Goal: Information Seeking & Learning: Learn about a topic

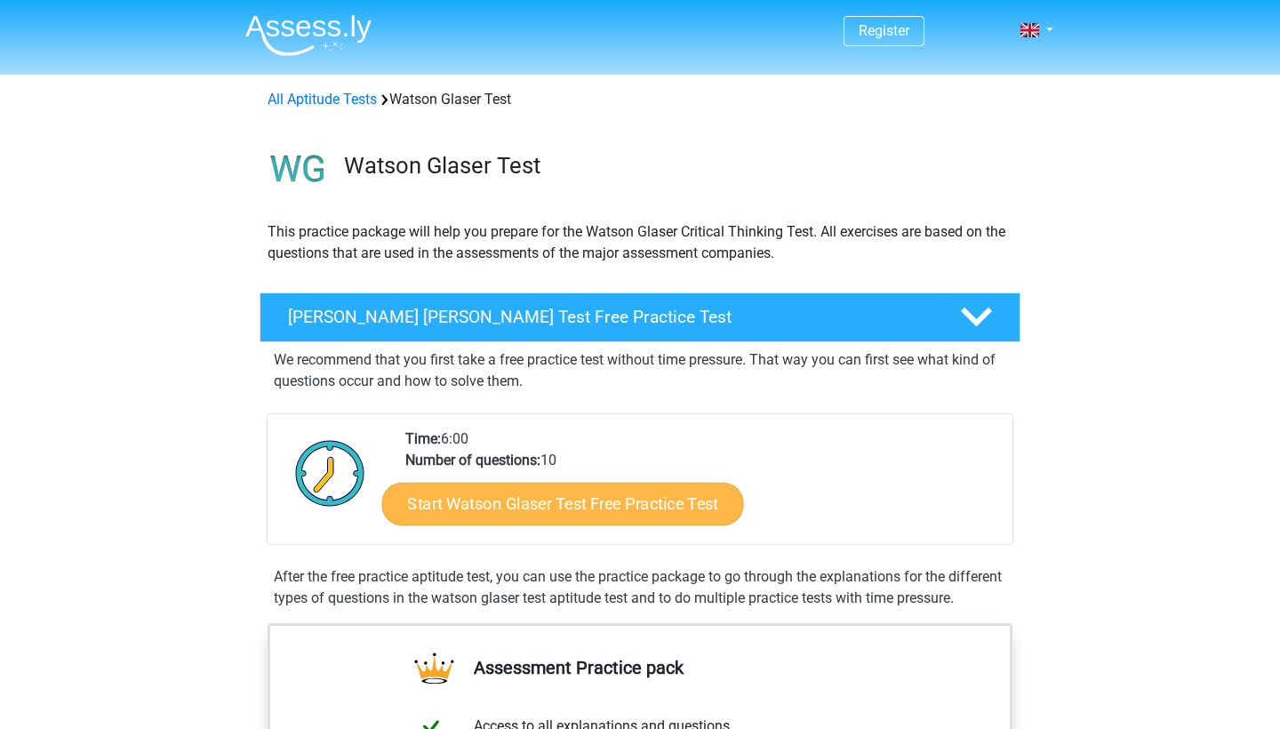
click at [581, 493] on link "Start Watson Glaser Test Free Practice Test" at bounding box center [563, 504] width 362 height 43
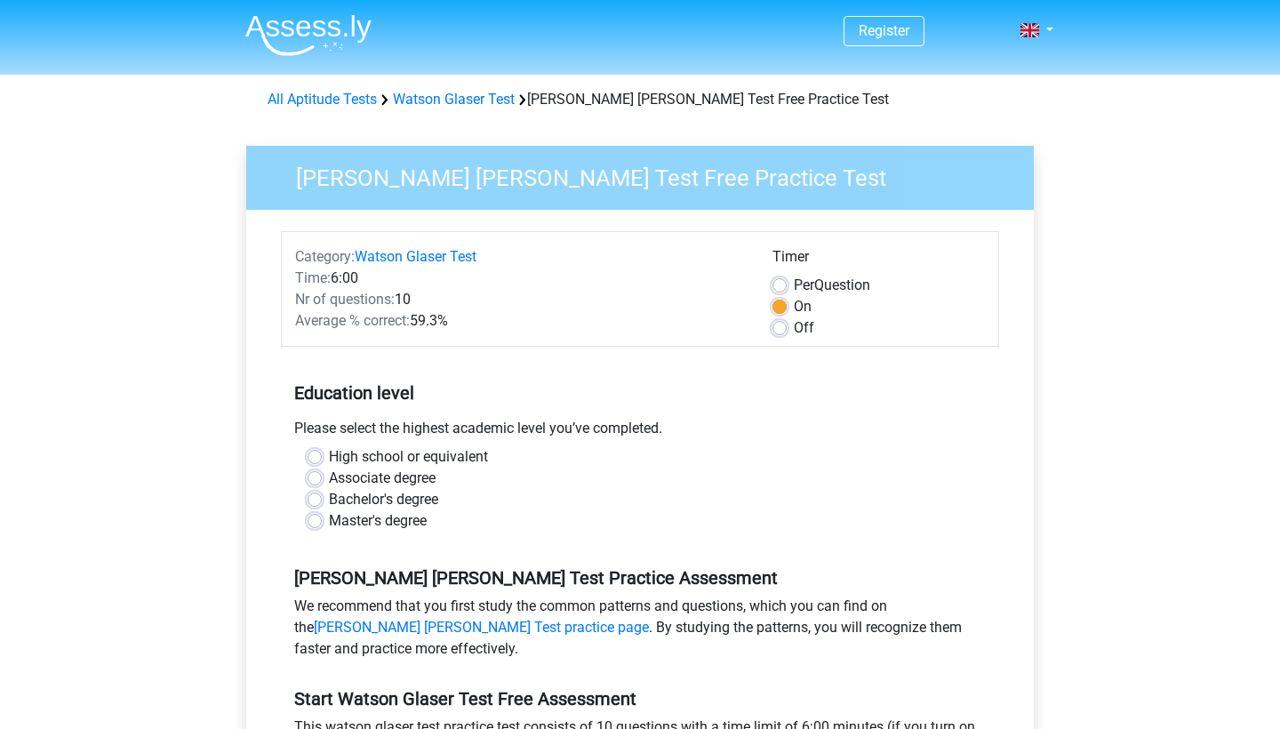
click at [329, 494] on label "Bachelor's degree" at bounding box center [383, 499] width 109 height 21
click at [319, 494] on input "Bachelor's degree" at bounding box center [315, 498] width 14 height 18
radio input "true"
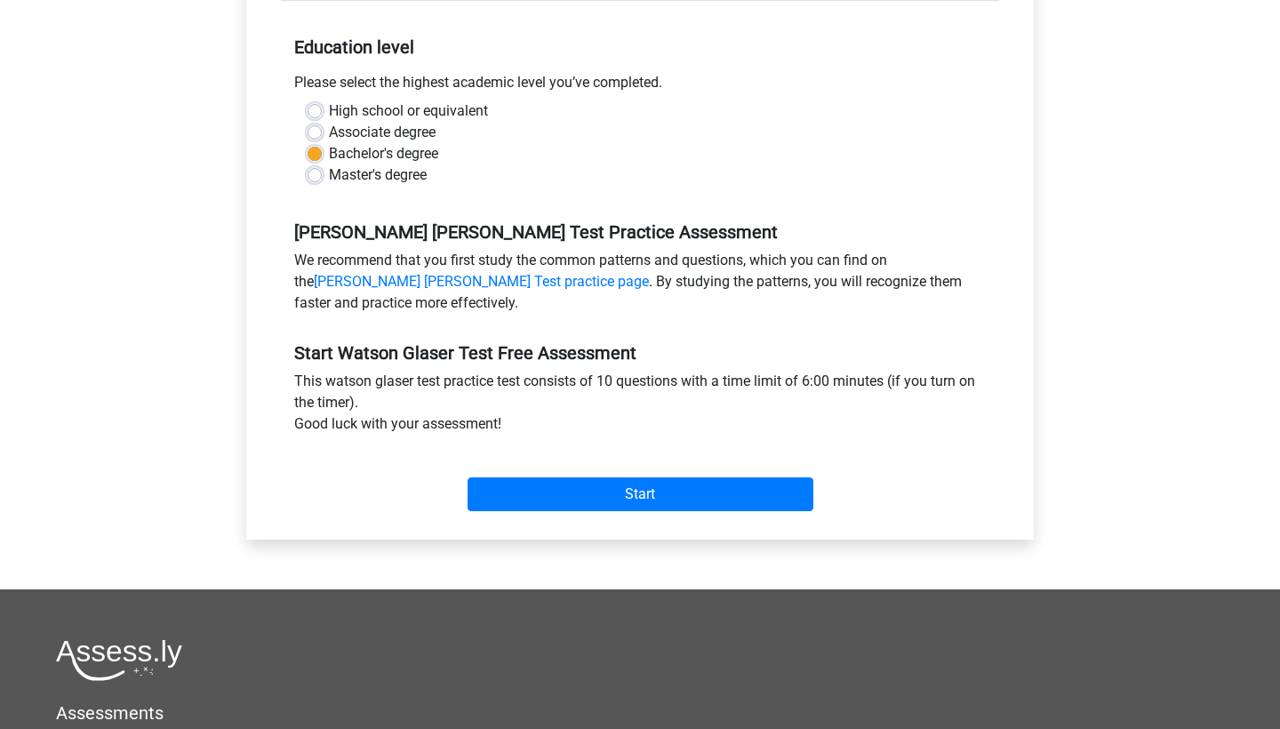
scroll to position [363, 0]
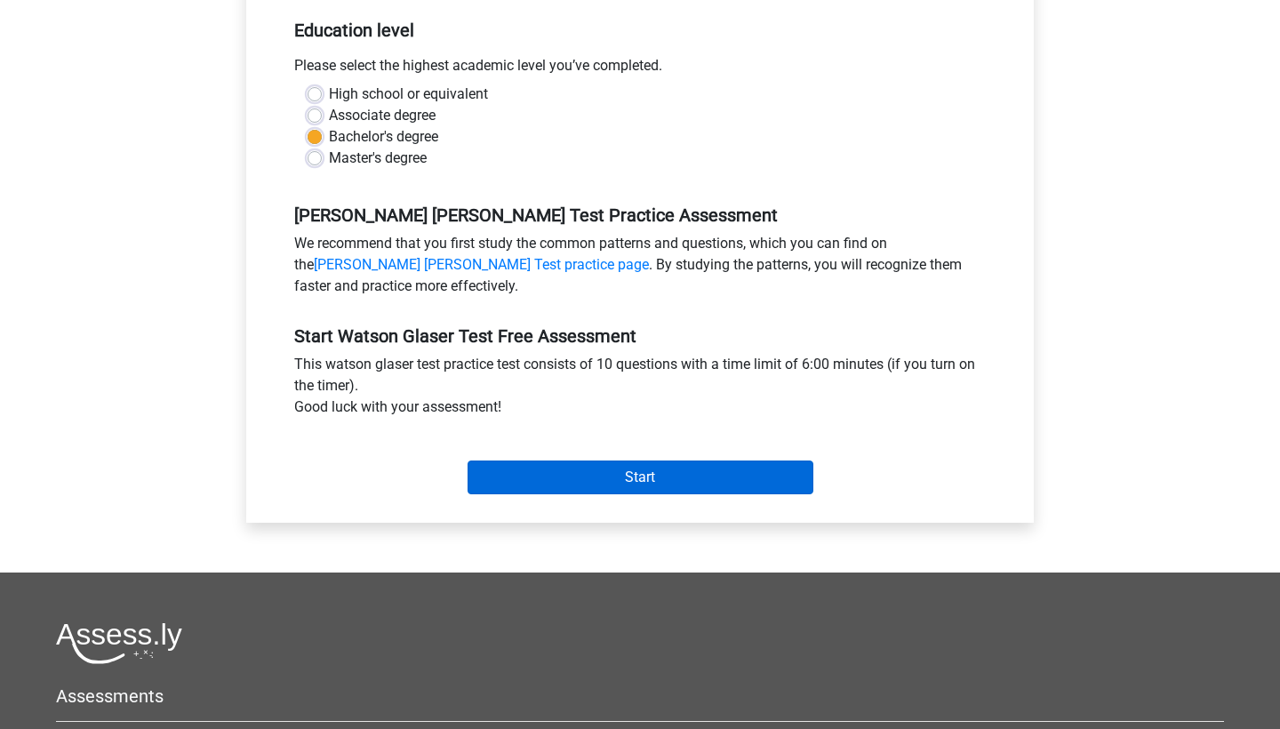
click at [576, 468] on input "Start" at bounding box center [641, 478] width 346 height 34
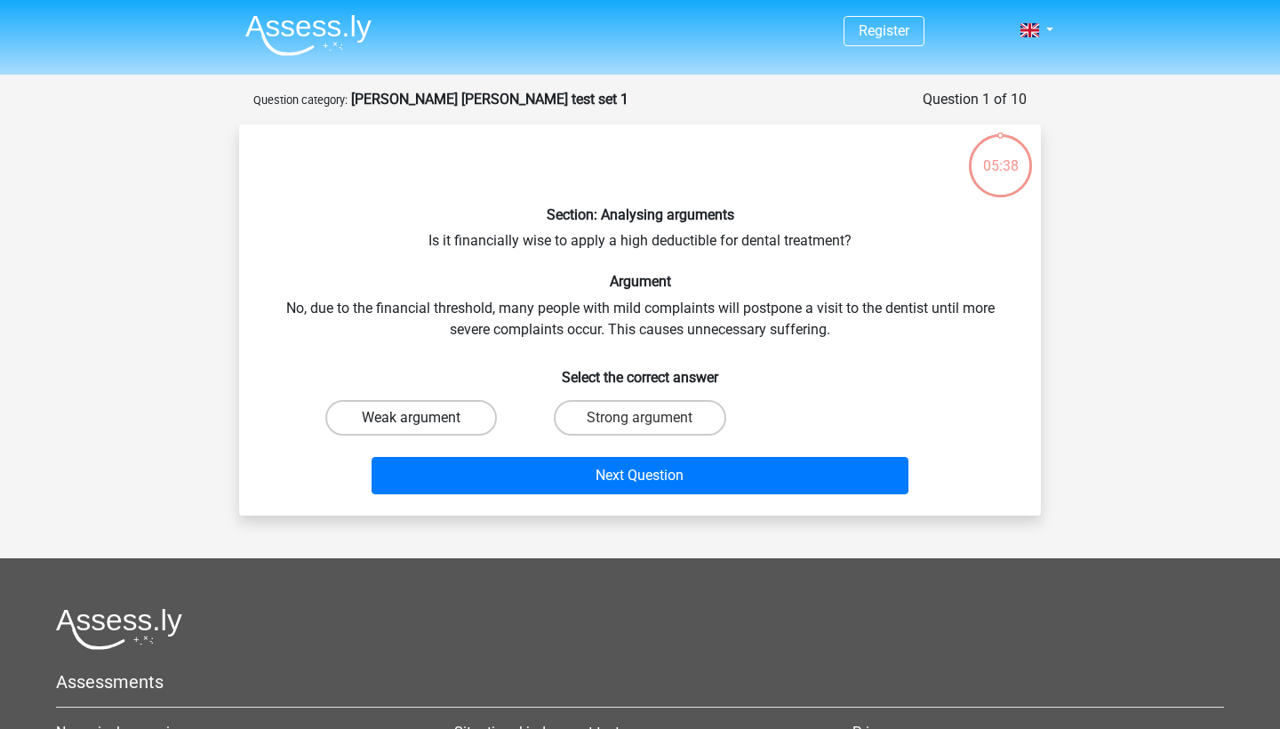
click at [430, 404] on label "Weak argument" at bounding box center [411, 418] width 172 height 36
click at [423, 418] on input "Weak argument" at bounding box center [418, 424] width 12 height 12
radio input "true"
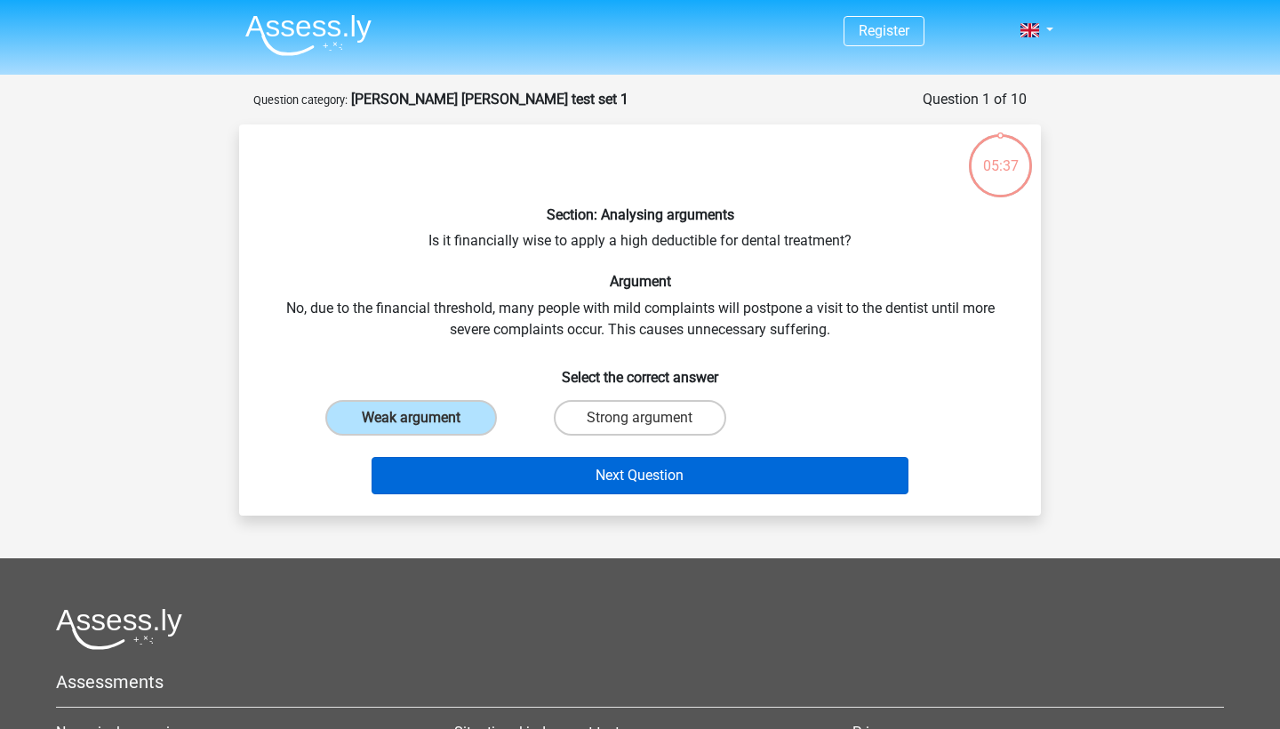
click at [493, 469] on button "Next Question" at bounding box center [641, 475] width 538 height 37
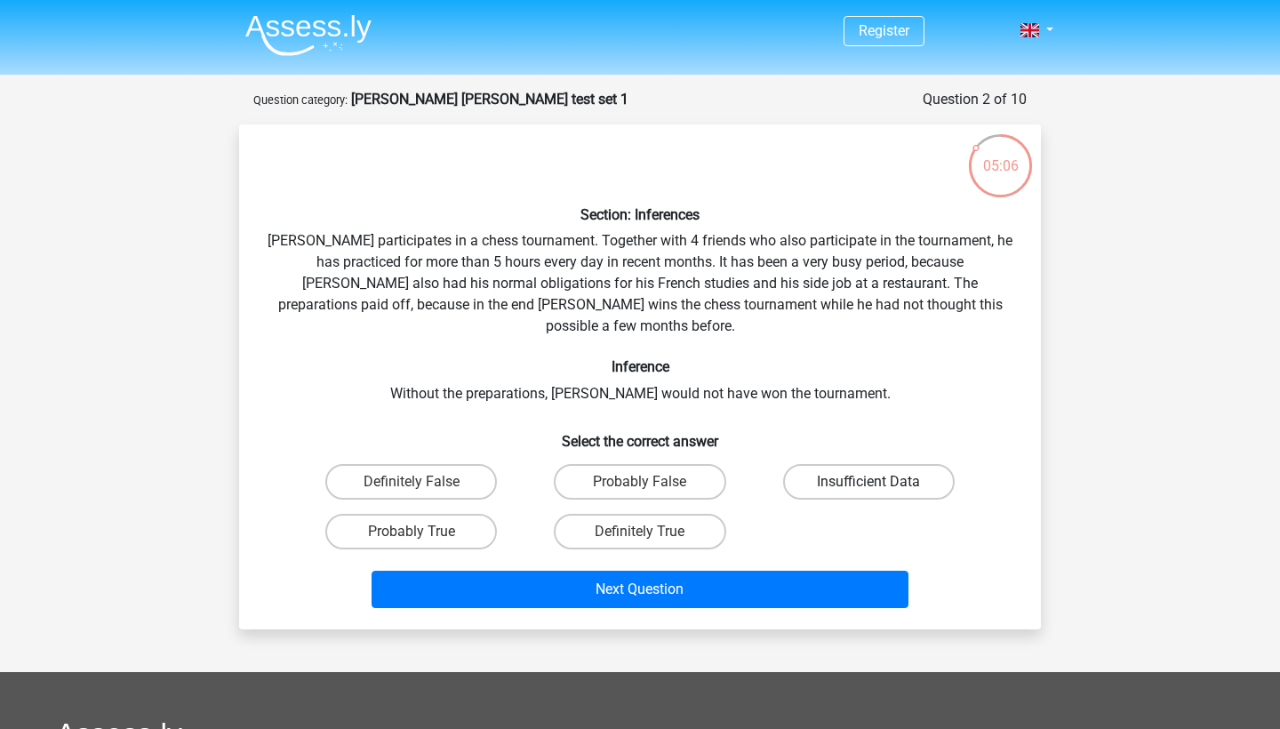
click at [820, 464] on label "Insufficient Data" at bounding box center [869, 482] width 172 height 36
click at [869, 482] on input "Insufficient Data" at bounding box center [875, 488] width 12 height 12
radio input "true"
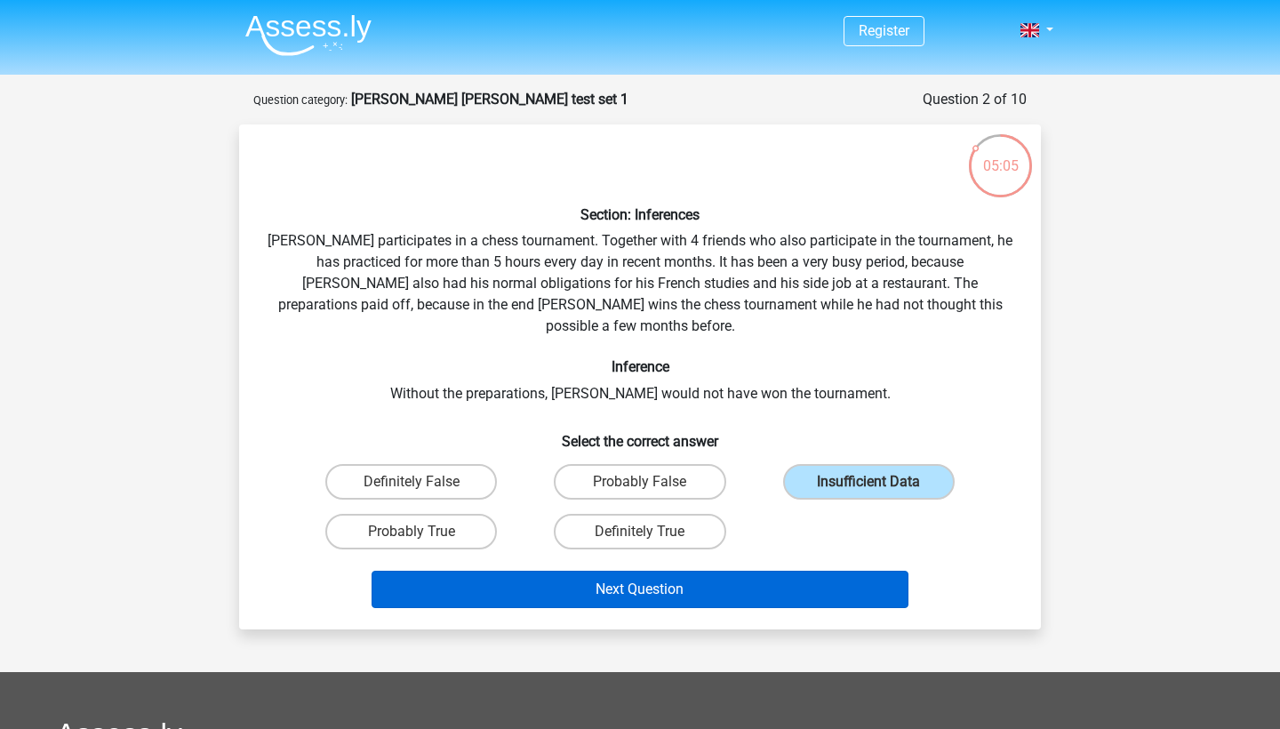
click at [752, 571] on button "Next Question" at bounding box center [641, 589] width 538 height 37
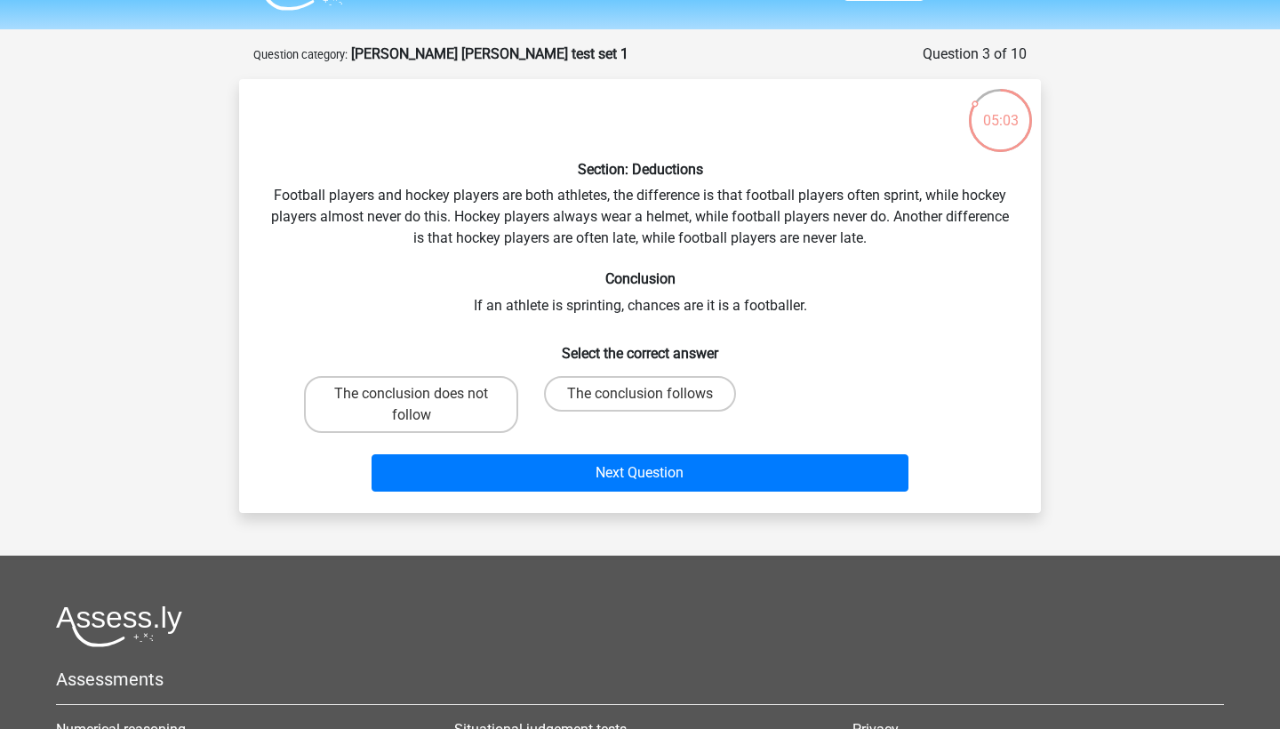
scroll to position [36, 0]
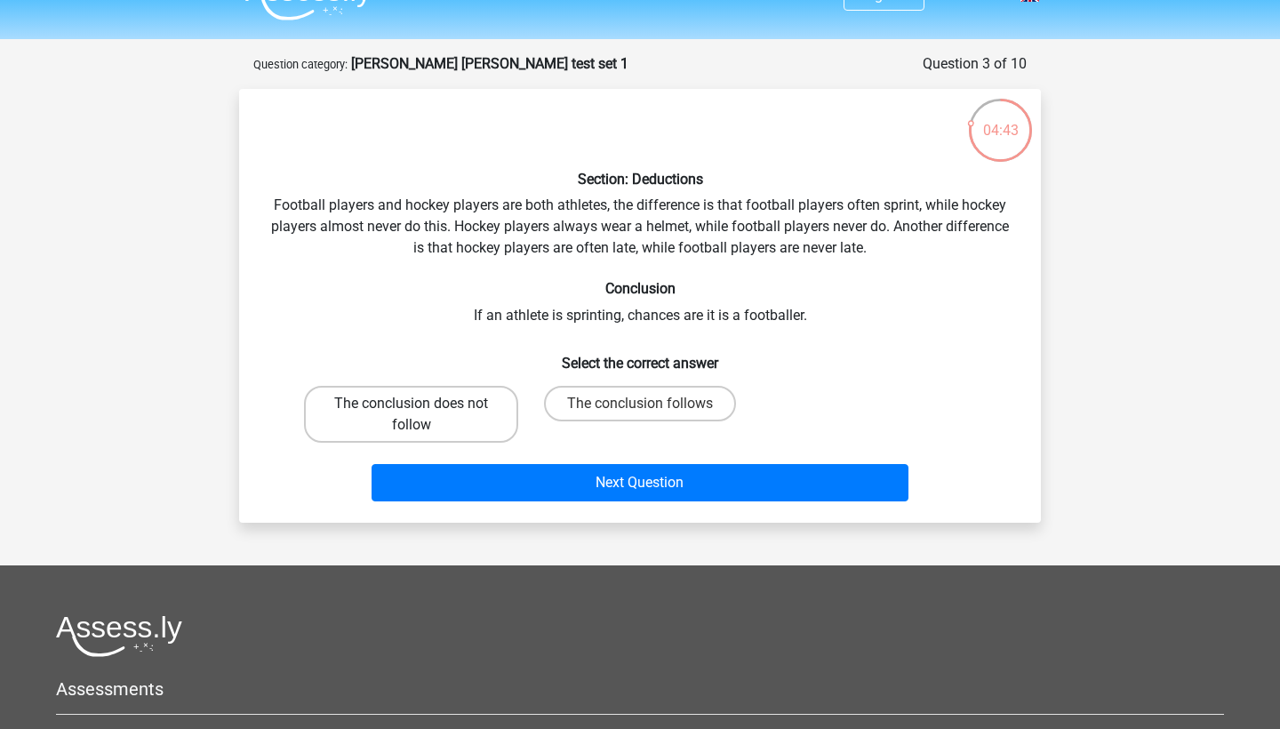
click at [461, 408] on label "The conclusion does not follow" at bounding box center [411, 414] width 214 height 57
click at [423, 408] on input "The conclusion does not follow" at bounding box center [418, 410] width 12 height 12
radio input "true"
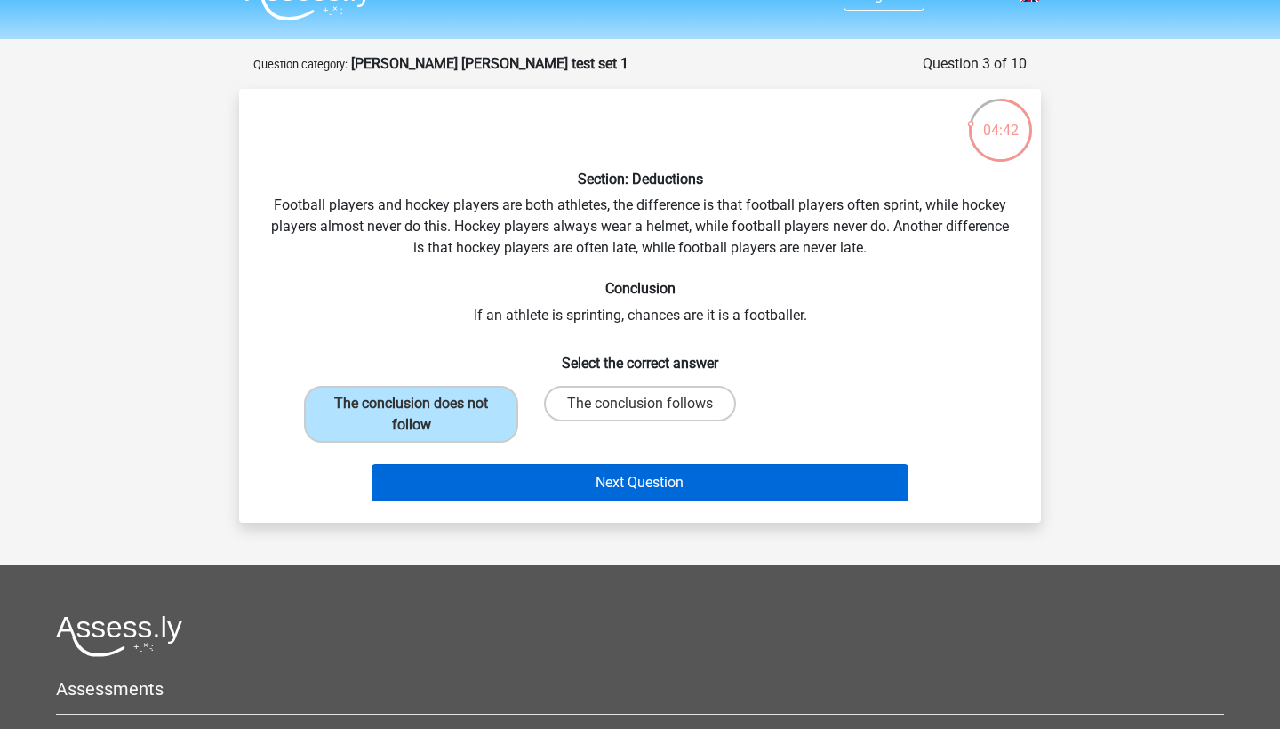
click at [497, 475] on button "Next Question" at bounding box center [641, 482] width 538 height 37
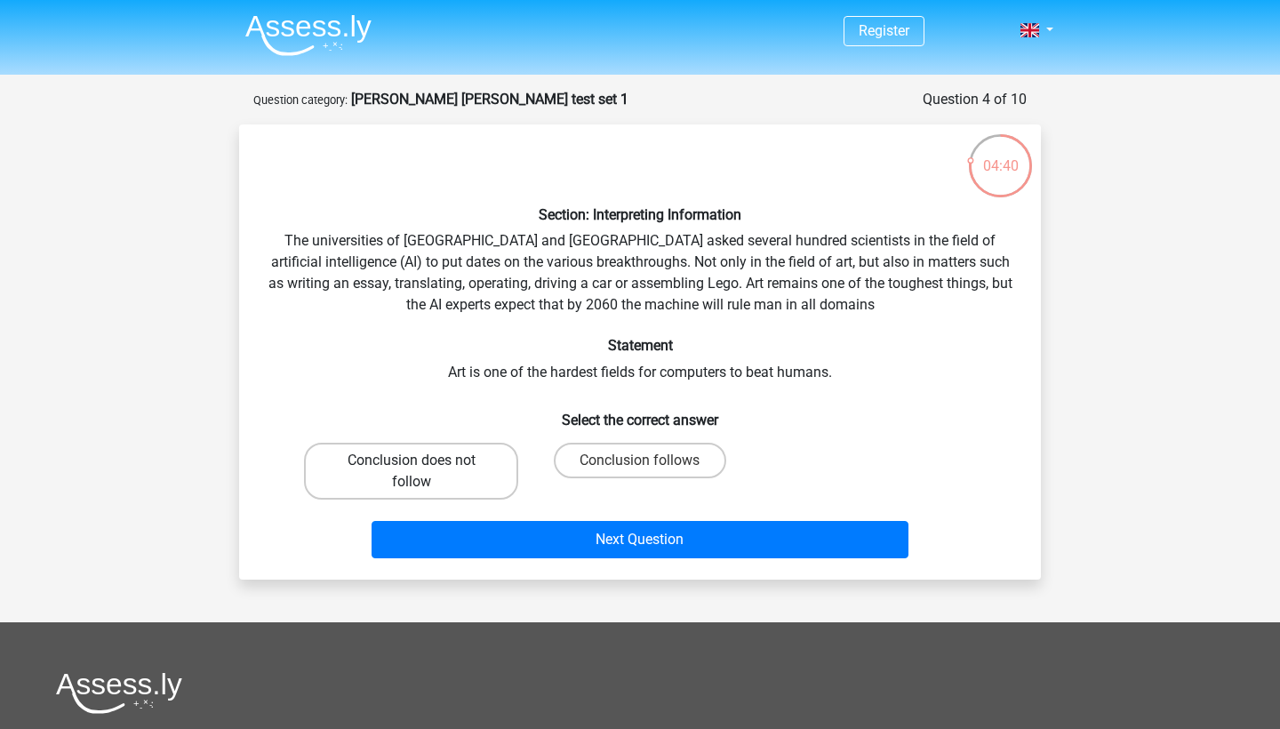
scroll to position [0, 0]
click at [620, 454] on label "Conclusion follows" at bounding box center [640, 461] width 172 height 36
click at [640, 461] on input "Conclusion follows" at bounding box center [646, 467] width 12 height 12
radio input "true"
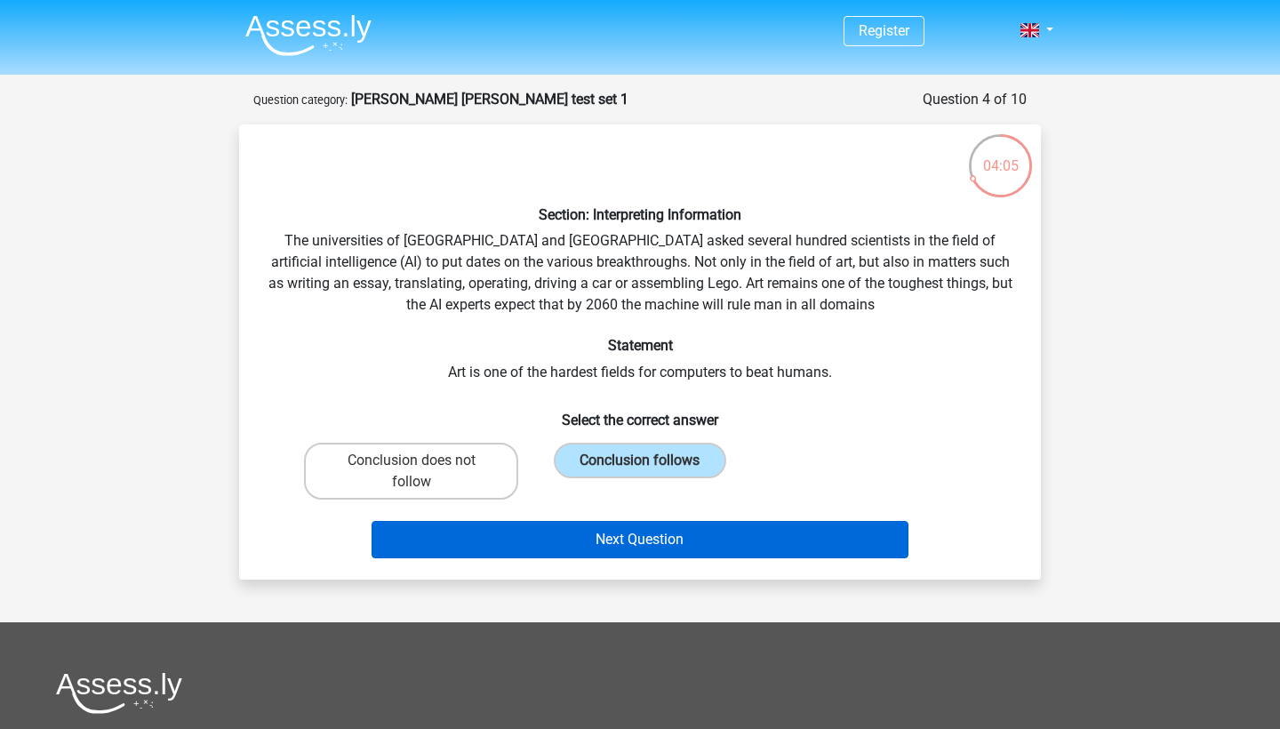
click at [614, 539] on button "Next Question" at bounding box center [641, 539] width 538 height 37
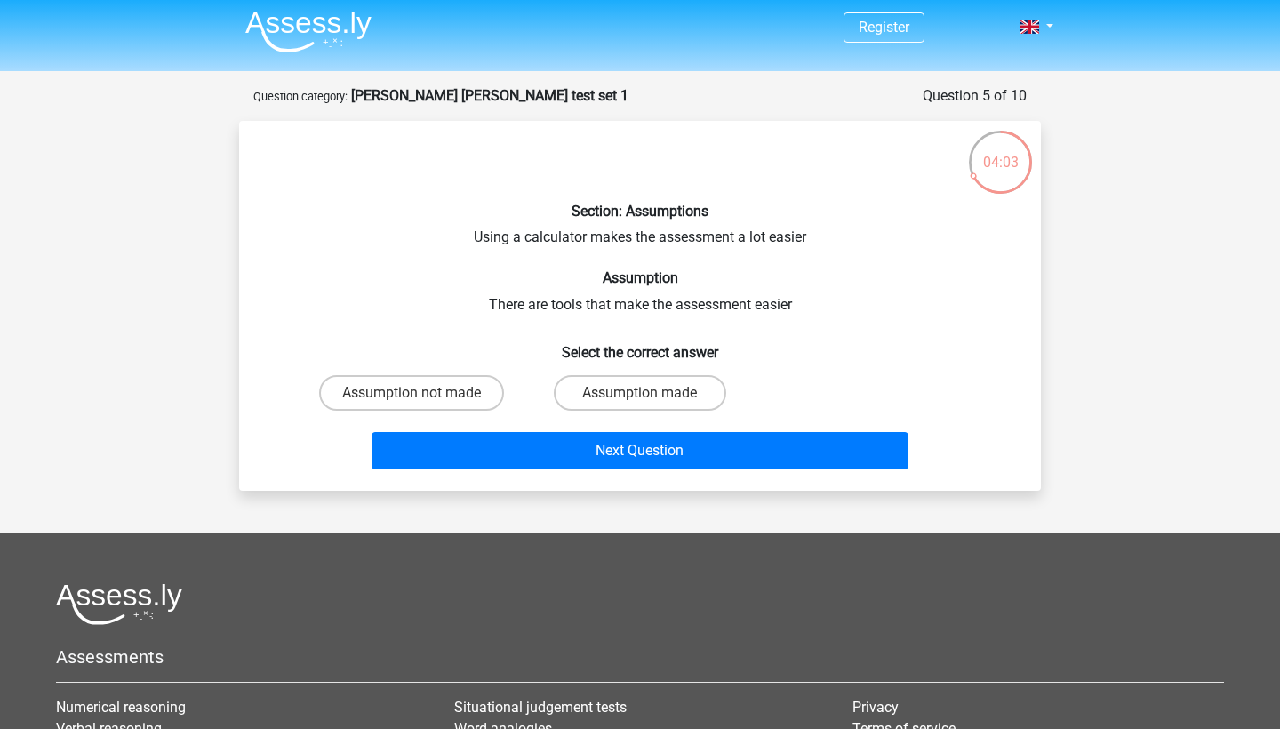
scroll to position [5, 0]
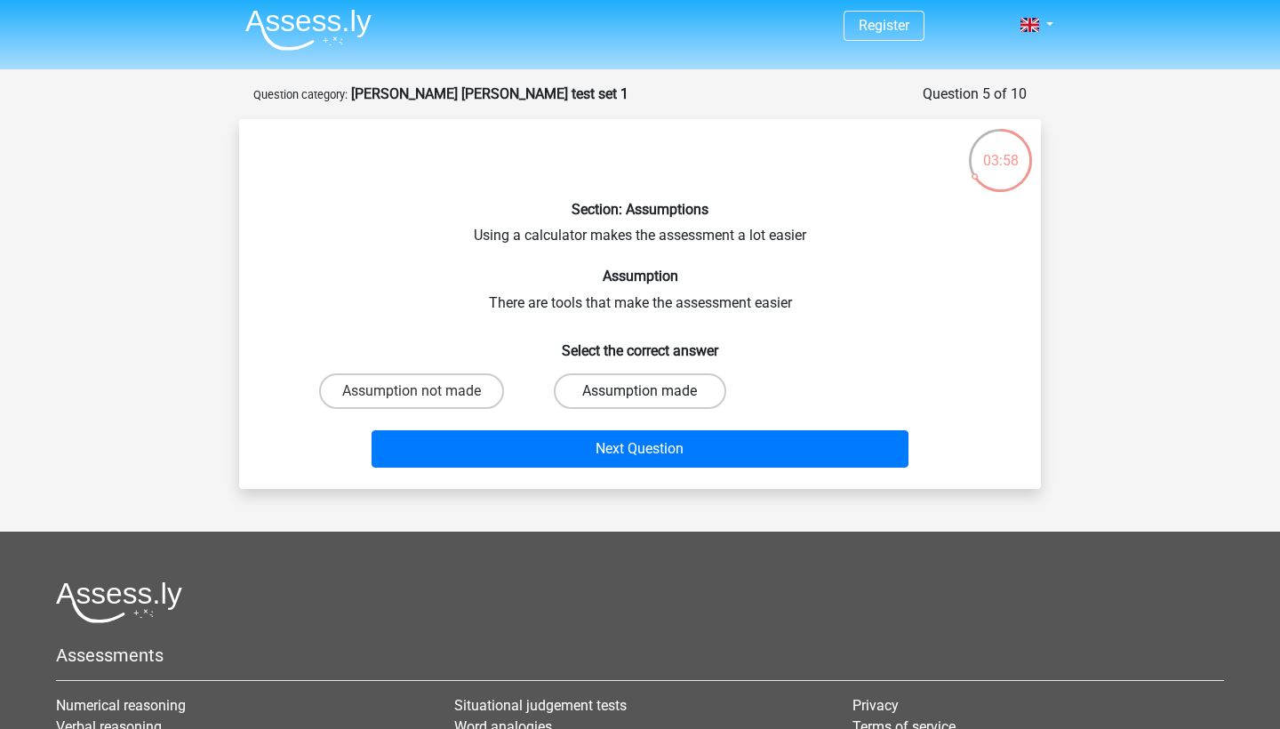
click at [592, 395] on label "Assumption made" at bounding box center [640, 391] width 172 height 36
click at [640, 395] on input "Assumption made" at bounding box center [646, 397] width 12 height 12
radio input "true"
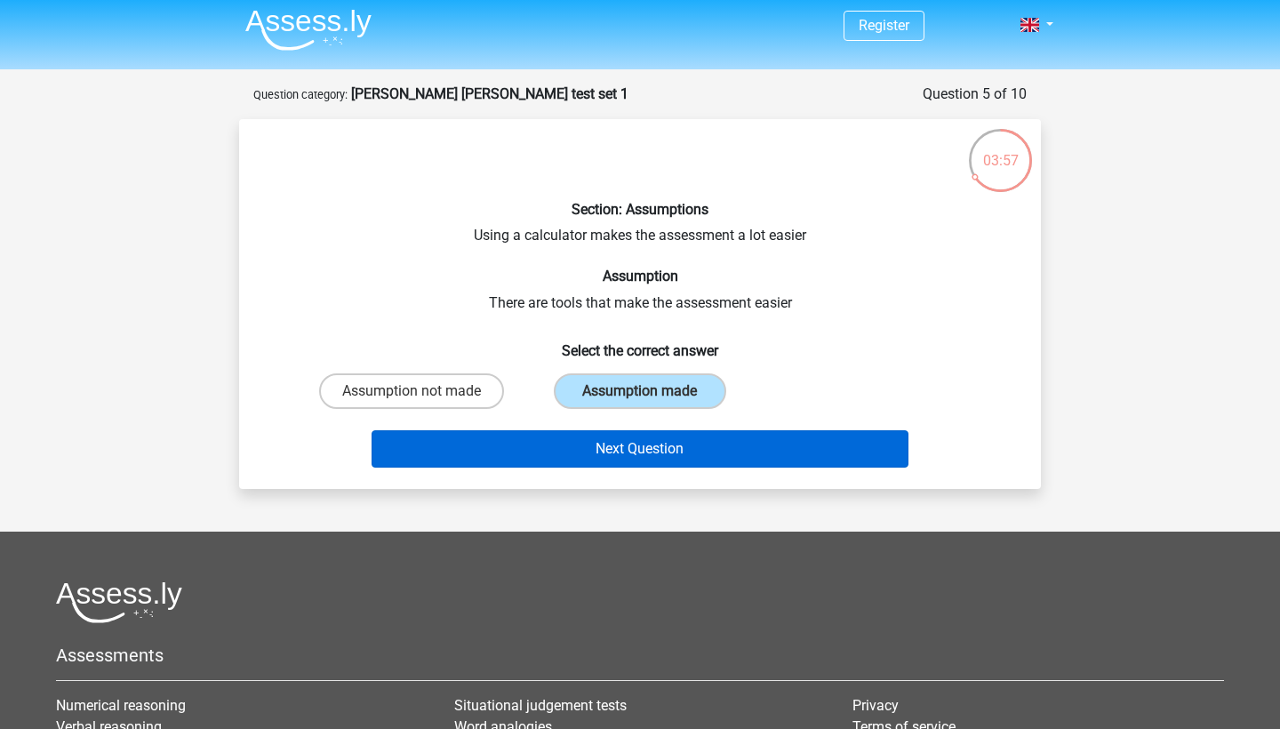
click at [593, 445] on button "Next Question" at bounding box center [641, 448] width 538 height 37
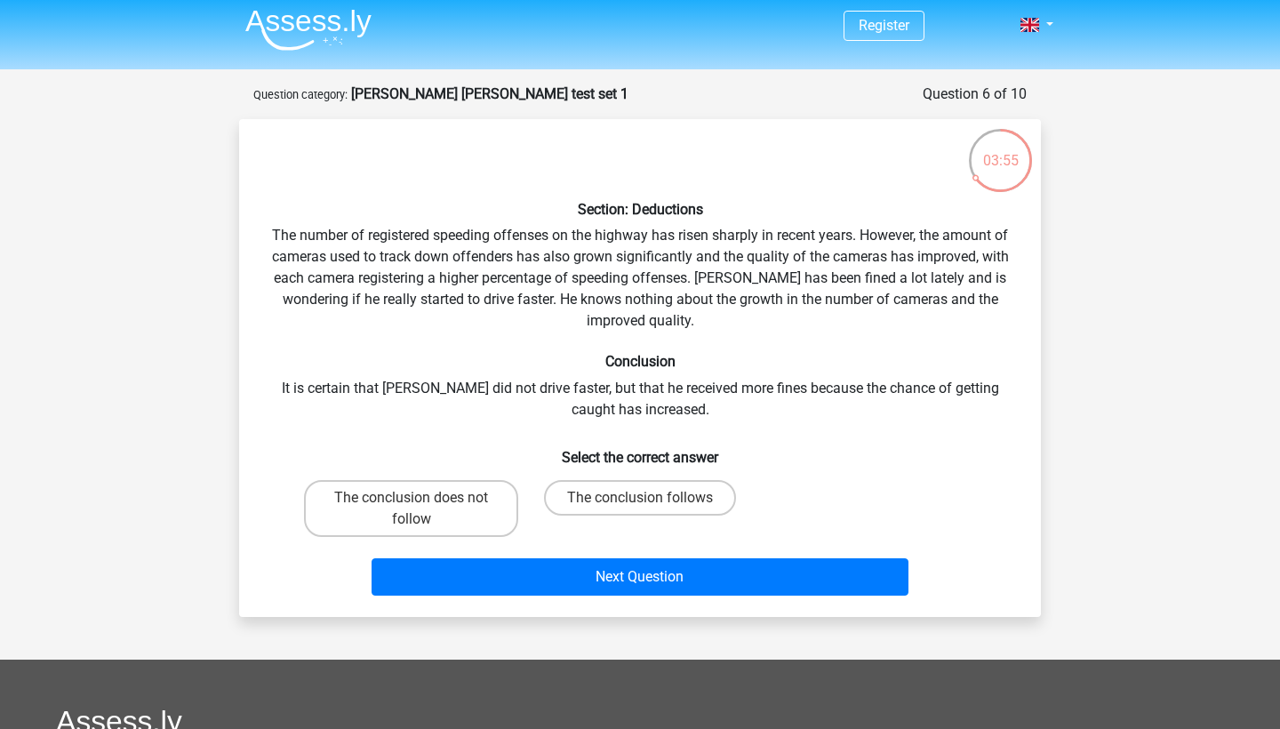
scroll to position [4, 0]
click at [639, 509] on label "The conclusion follows" at bounding box center [640, 499] width 192 height 36
click at [640, 509] on input "The conclusion follows" at bounding box center [646, 505] width 12 height 12
radio input "true"
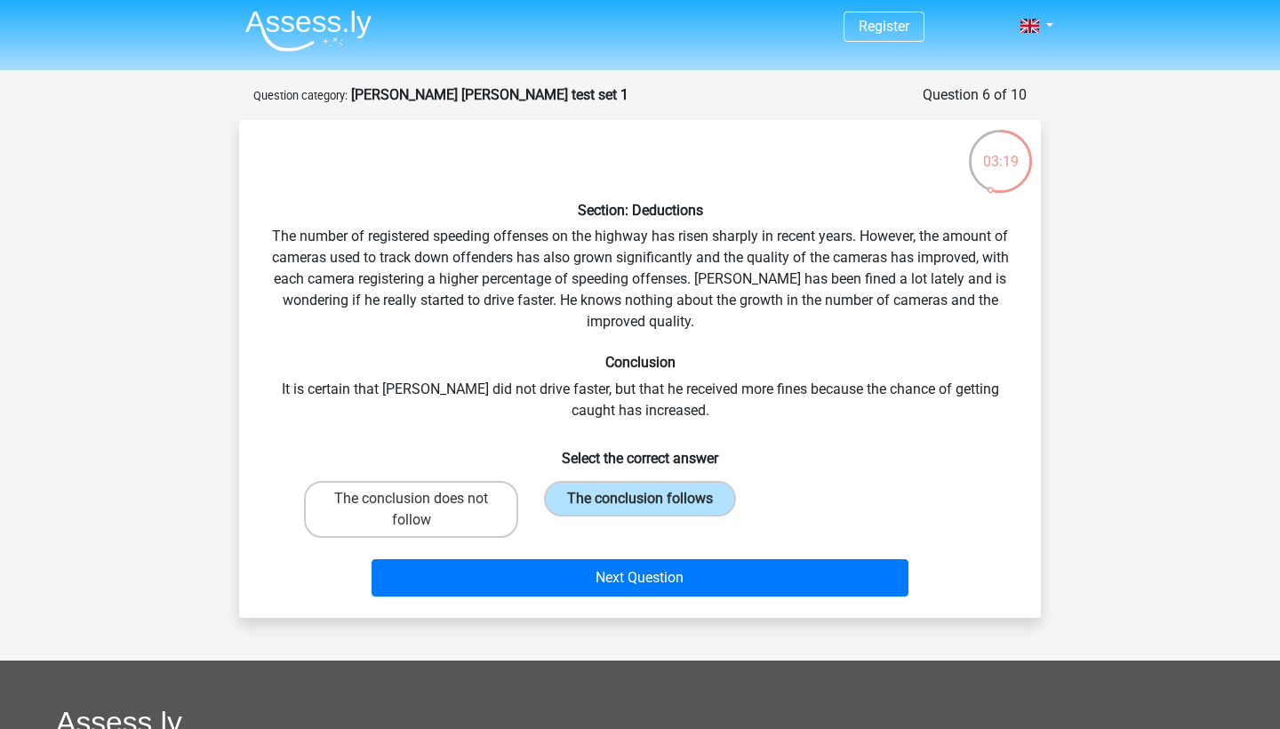
click at [630, 604] on div "Section: Deductions The number of registered speeding offenses on the highway h…" at bounding box center [640, 369] width 802 height 498
click at [439, 513] on label "The conclusion does not follow" at bounding box center [411, 509] width 214 height 57
click at [423, 510] on input "The conclusion does not follow" at bounding box center [418, 505] width 12 height 12
radio input "true"
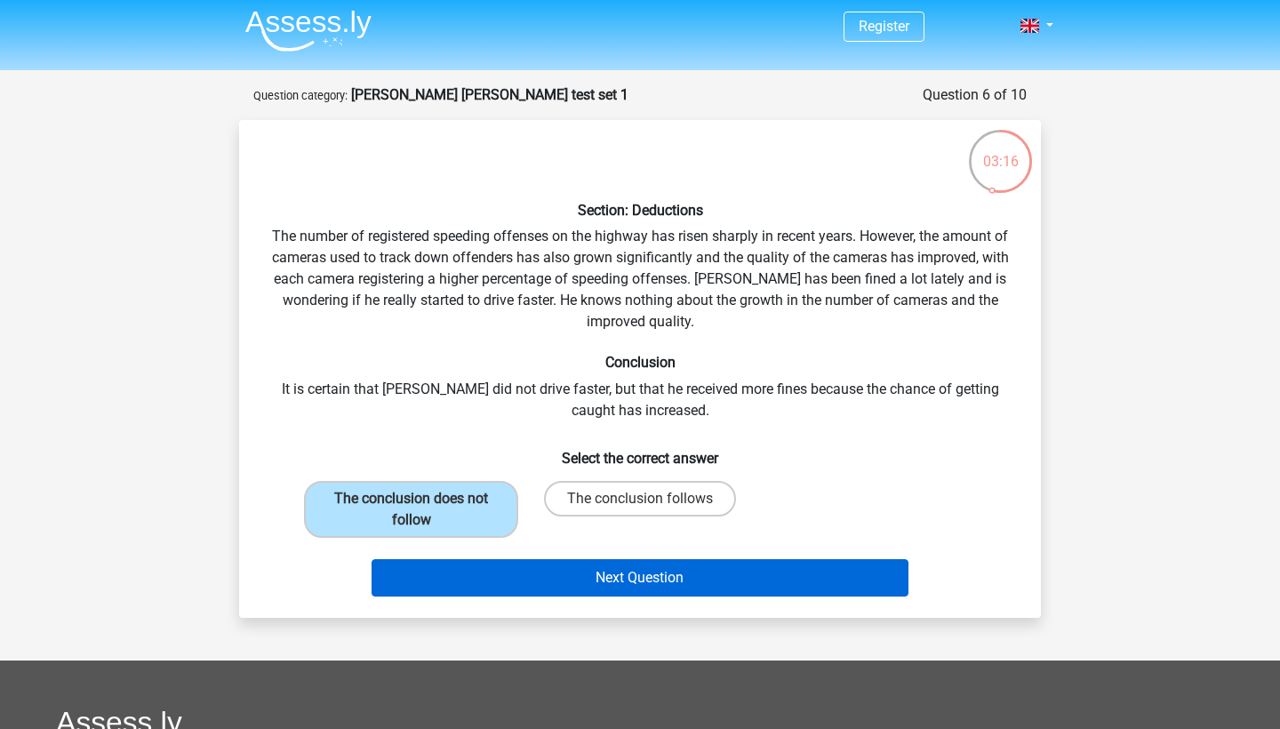
click at [527, 582] on button "Next Question" at bounding box center [641, 577] width 538 height 37
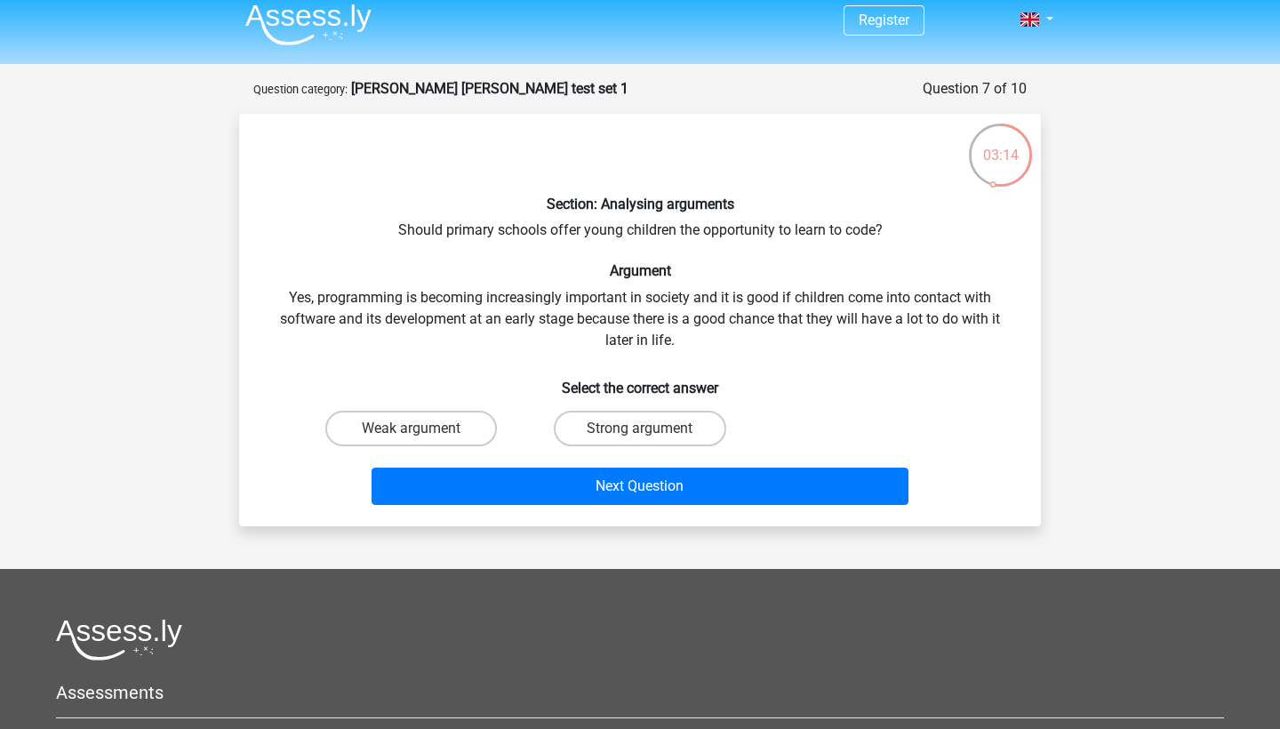
scroll to position [2, 0]
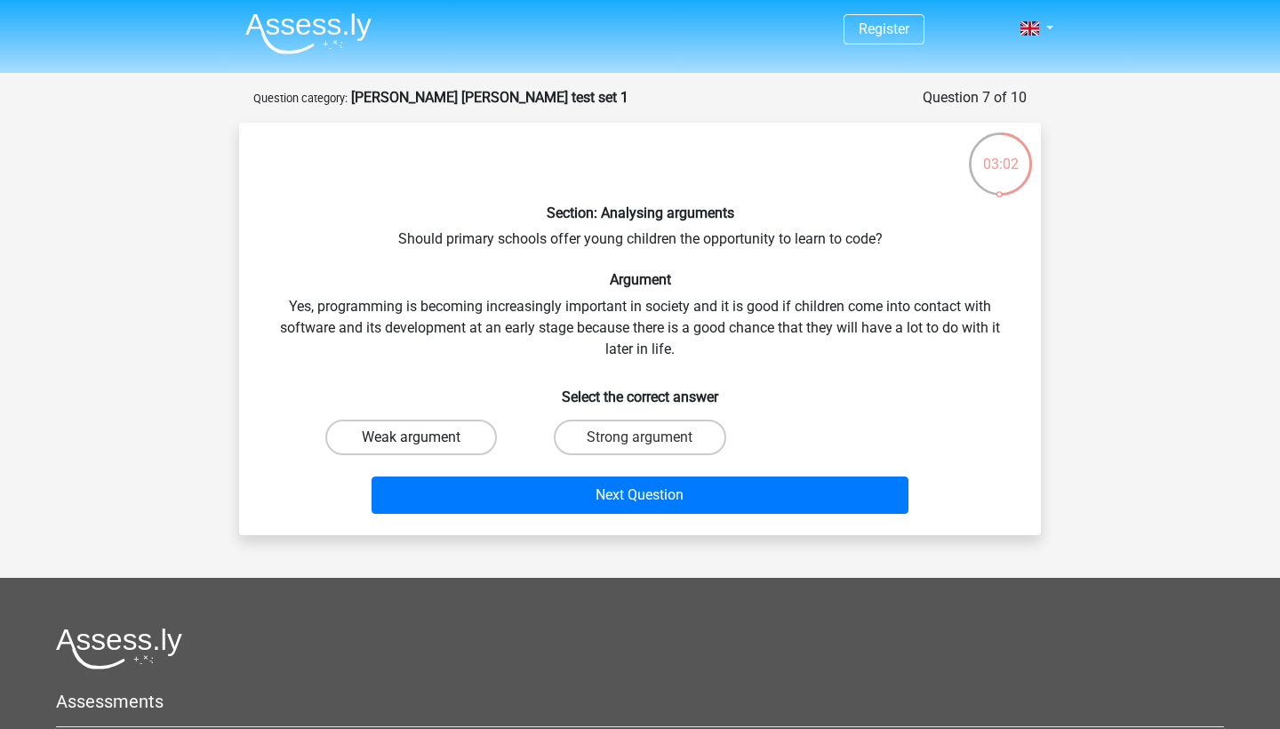
click at [445, 430] on label "Weak argument" at bounding box center [411, 438] width 172 height 36
click at [423, 437] on input "Weak argument" at bounding box center [418, 443] width 12 height 12
radio input "true"
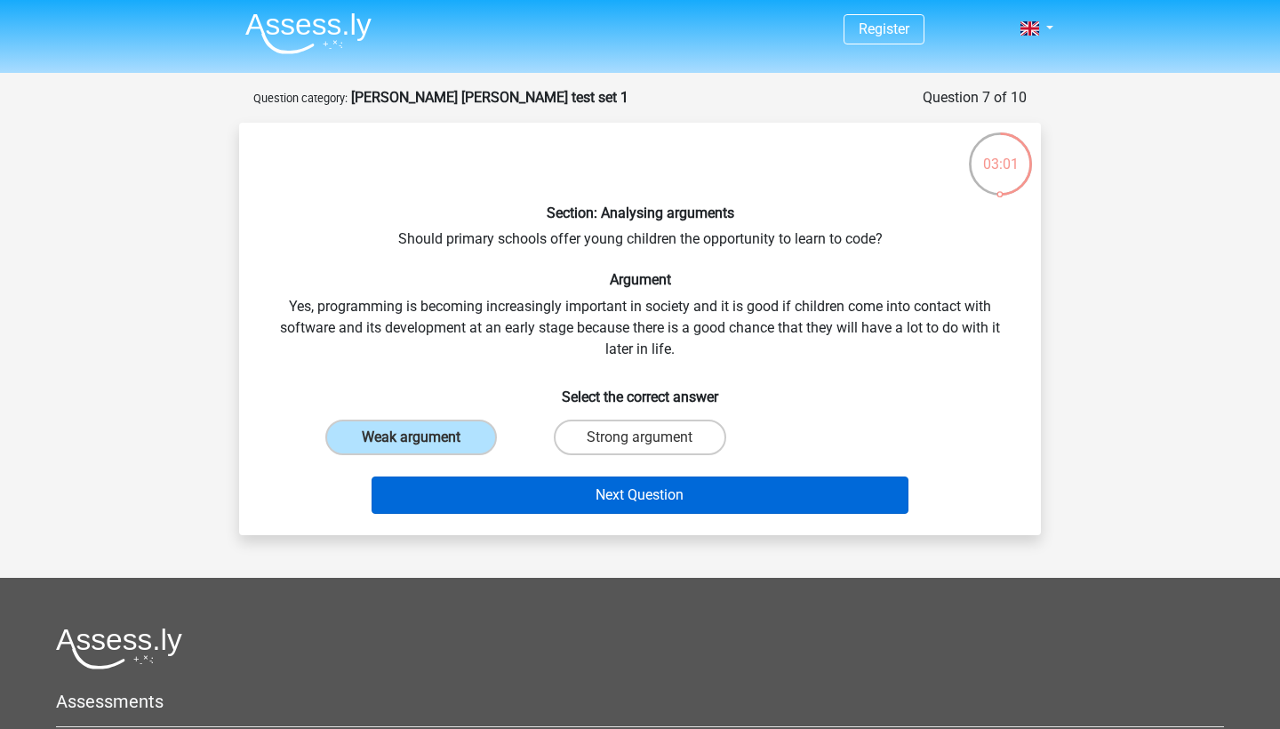
click at [509, 488] on button "Next Question" at bounding box center [641, 495] width 538 height 37
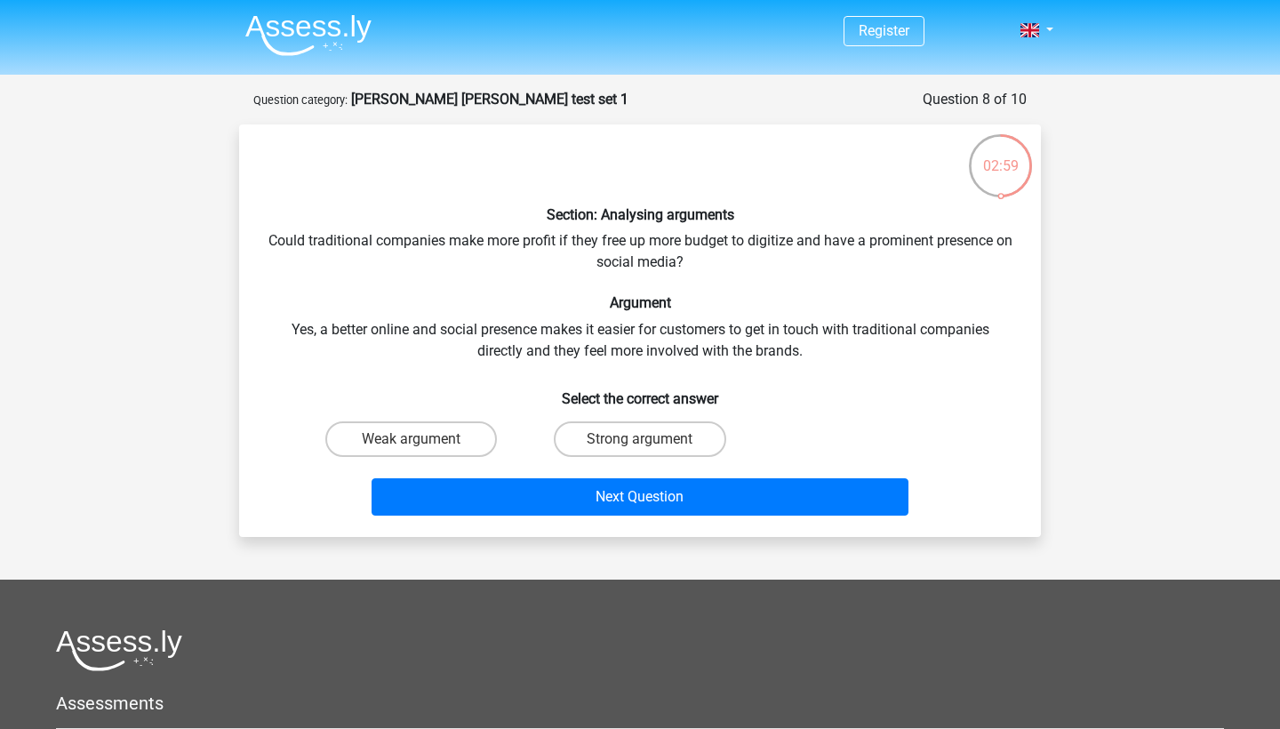
scroll to position [0, 0]
click at [635, 429] on label "Strong argument" at bounding box center [640, 439] width 172 height 36
click at [640, 439] on input "Strong argument" at bounding box center [646, 445] width 12 height 12
radio input "true"
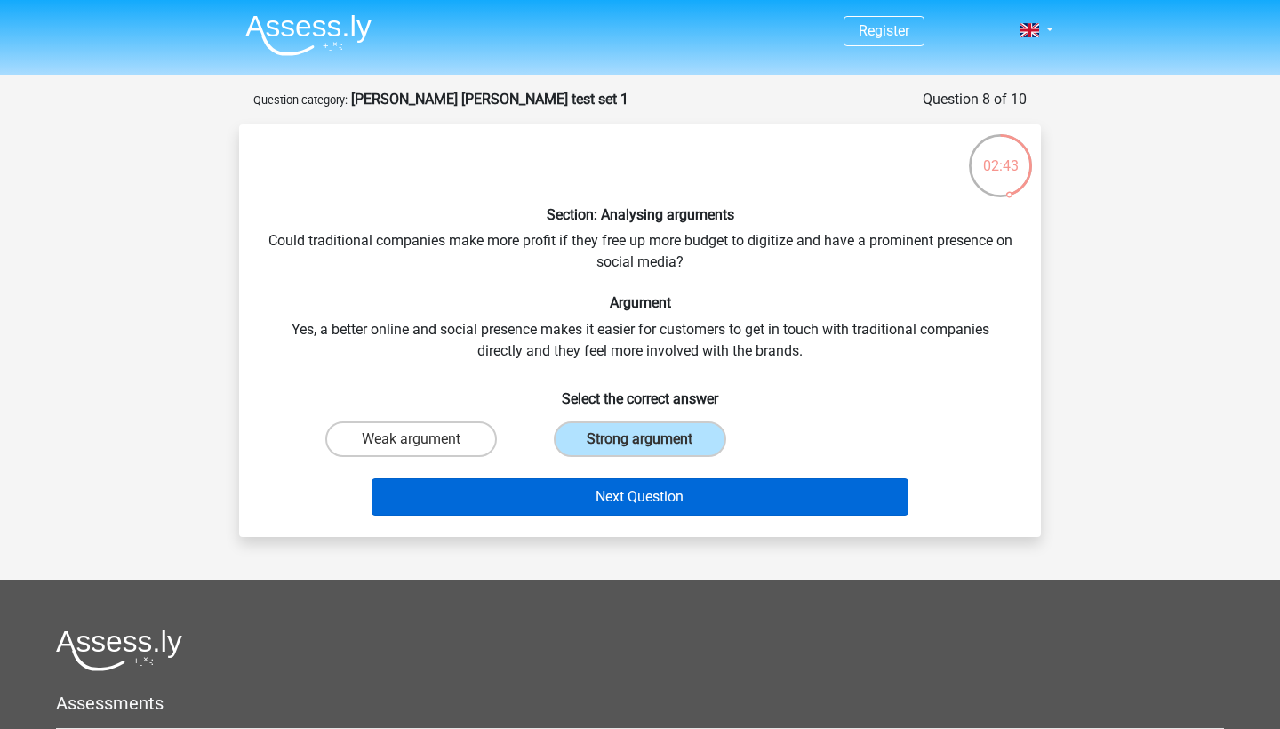
click at [633, 493] on button "Next Question" at bounding box center [641, 496] width 538 height 37
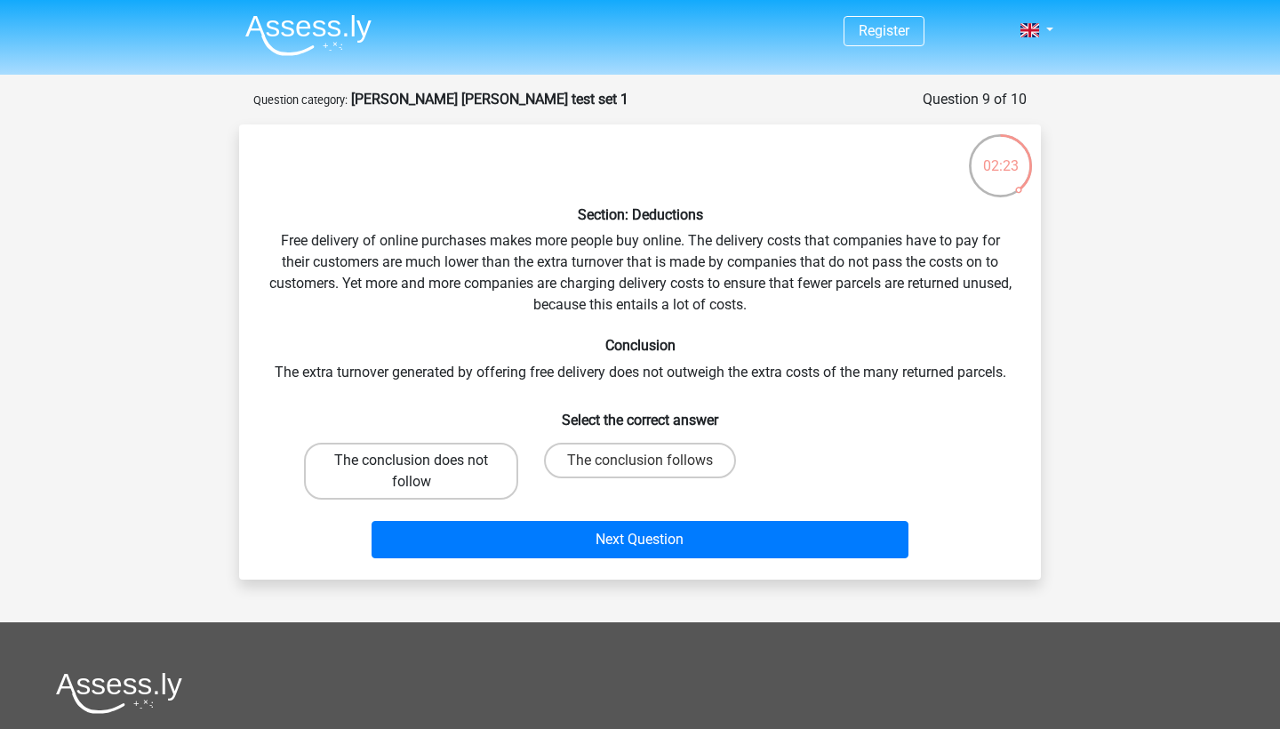
click at [405, 477] on label "The conclusion does not follow" at bounding box center [411, 471] width 214 height 57
click at [412, 472] on input "The conclusion does not follow" at bounding box center [418, 467] width 12 height 12
radio input "true"
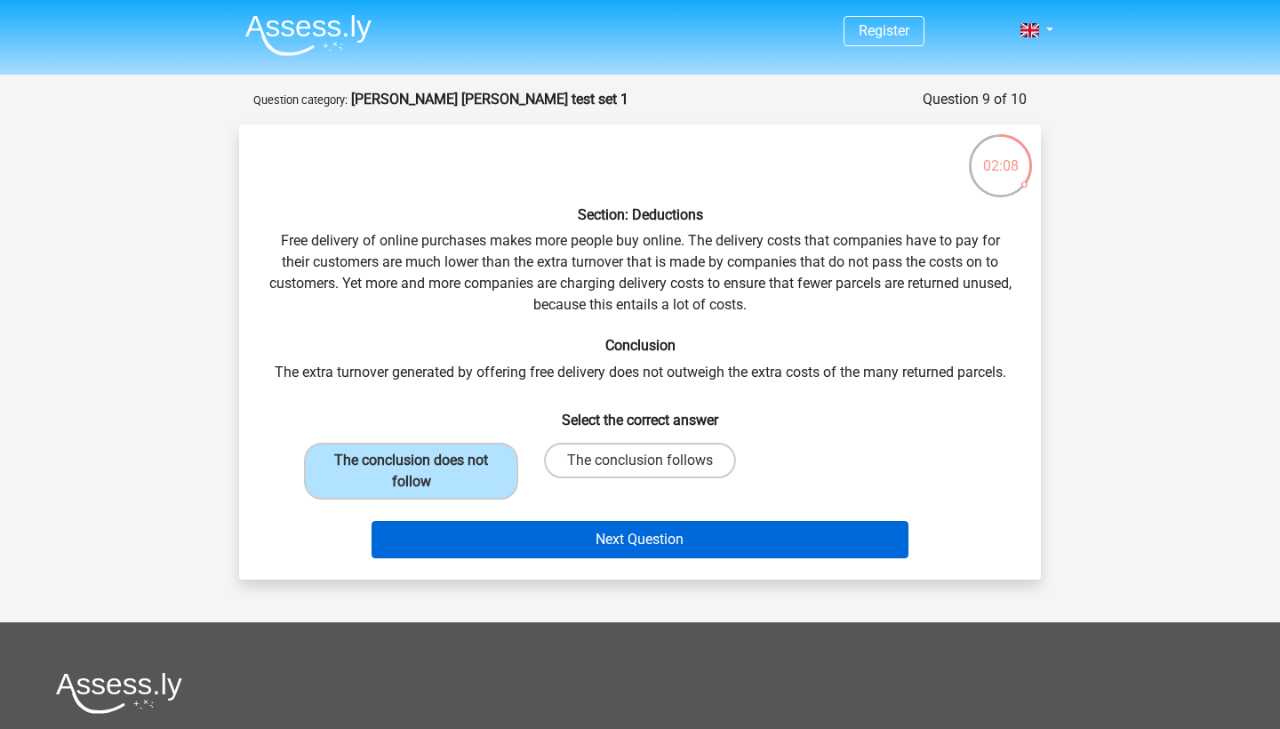
click at [627, 542] on button "Next Question" at bounding box center [641, 539] width 538 height 37
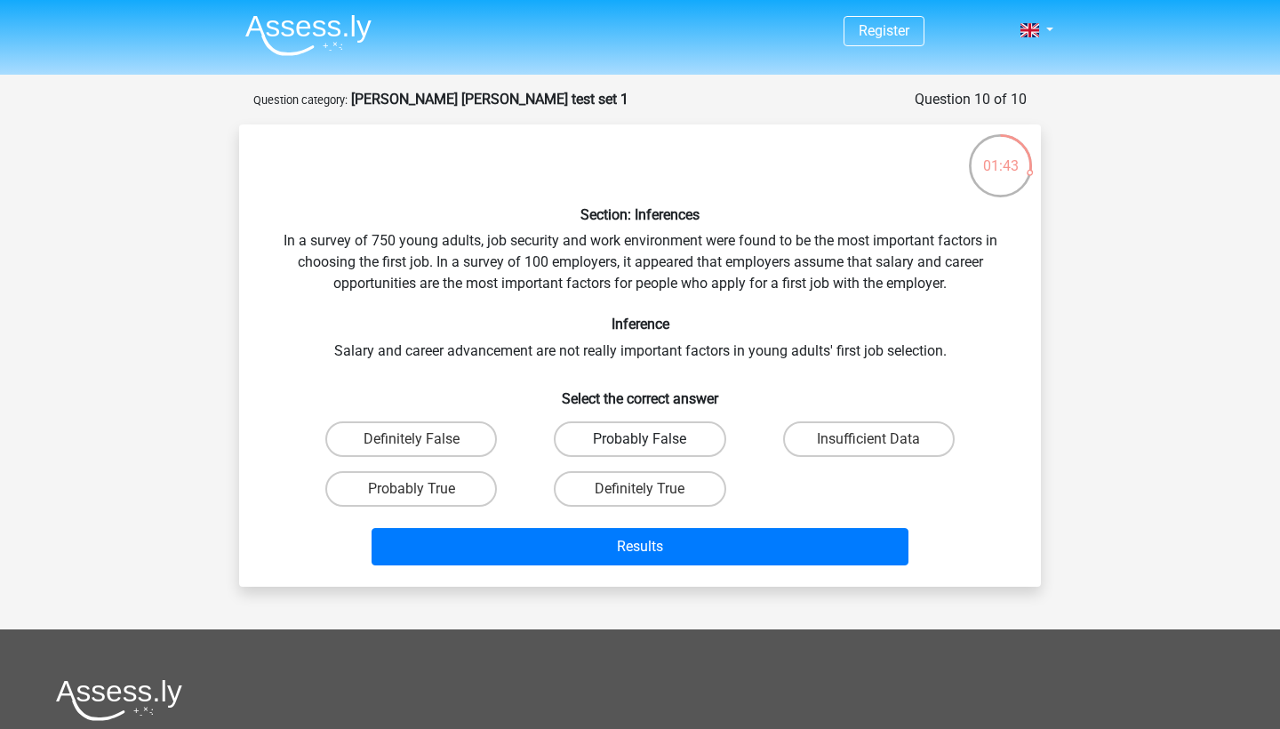
click at [649, 429] on label "Probably False" at bounding box center [640, 439] width 172 height 36
click at [649, 439] on input "Probably False" at bounding box center [646, 445] width 12 height 12
radio input "true"
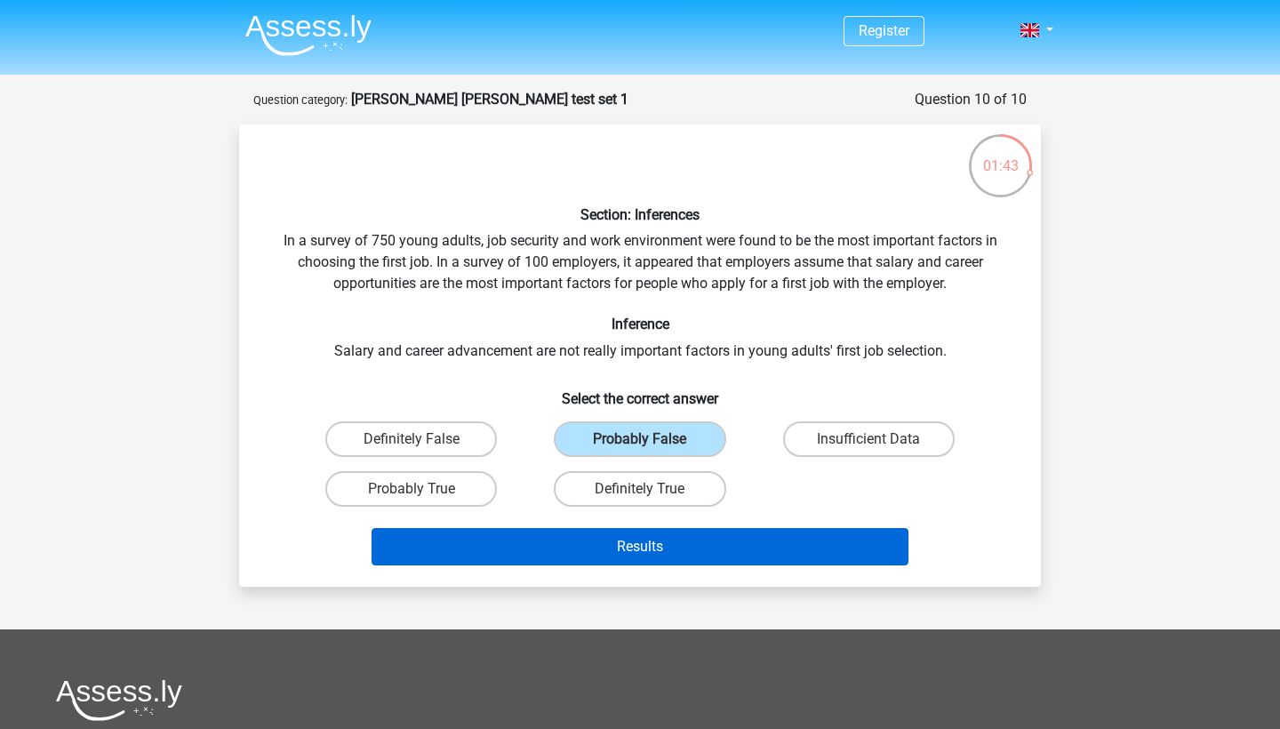
click at [640, 547] on button "Results" at bounding box center [641, 546] width 538 height 37
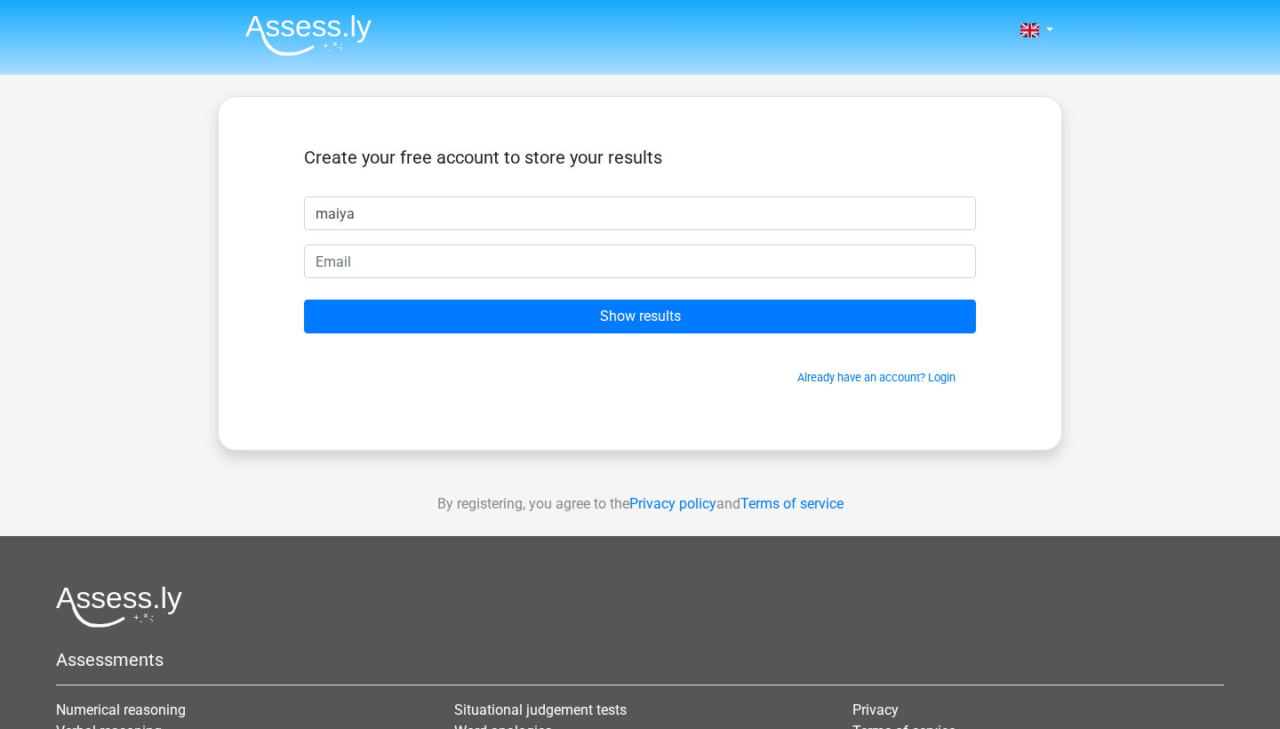
type input "maiya"
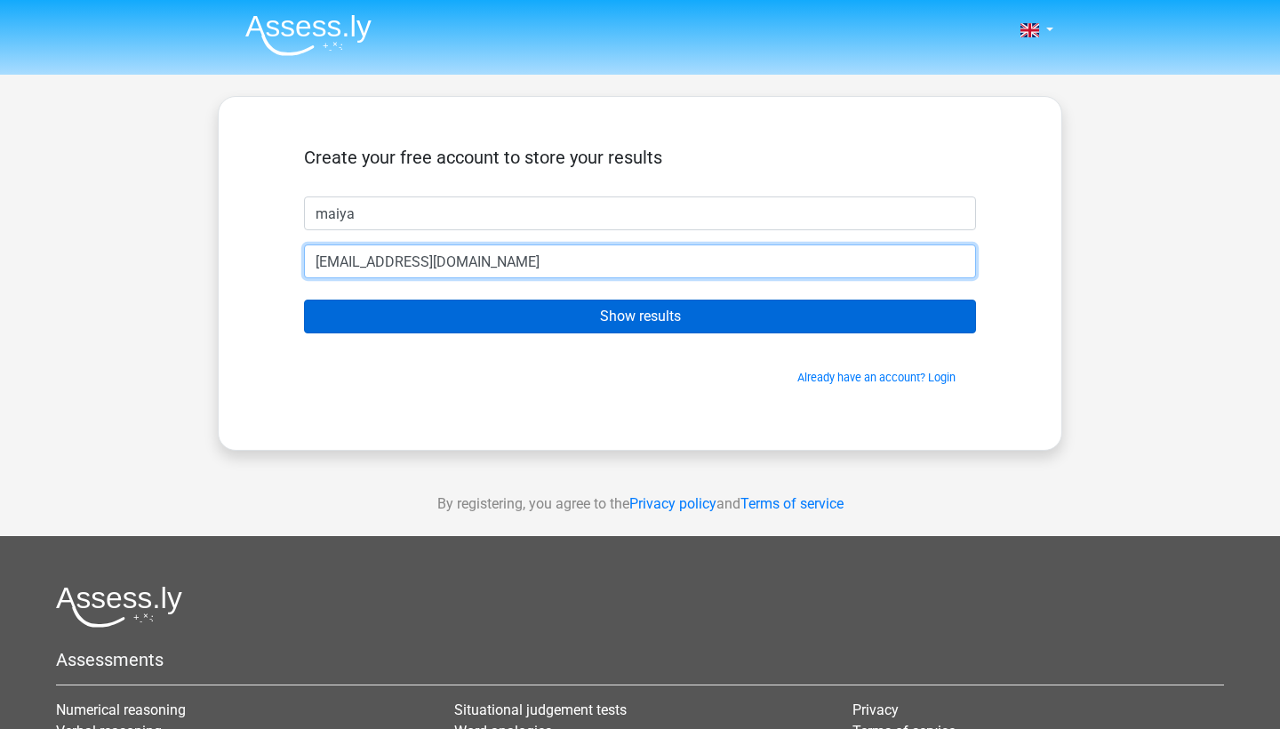
type input "maiyapye05@gmail.com"
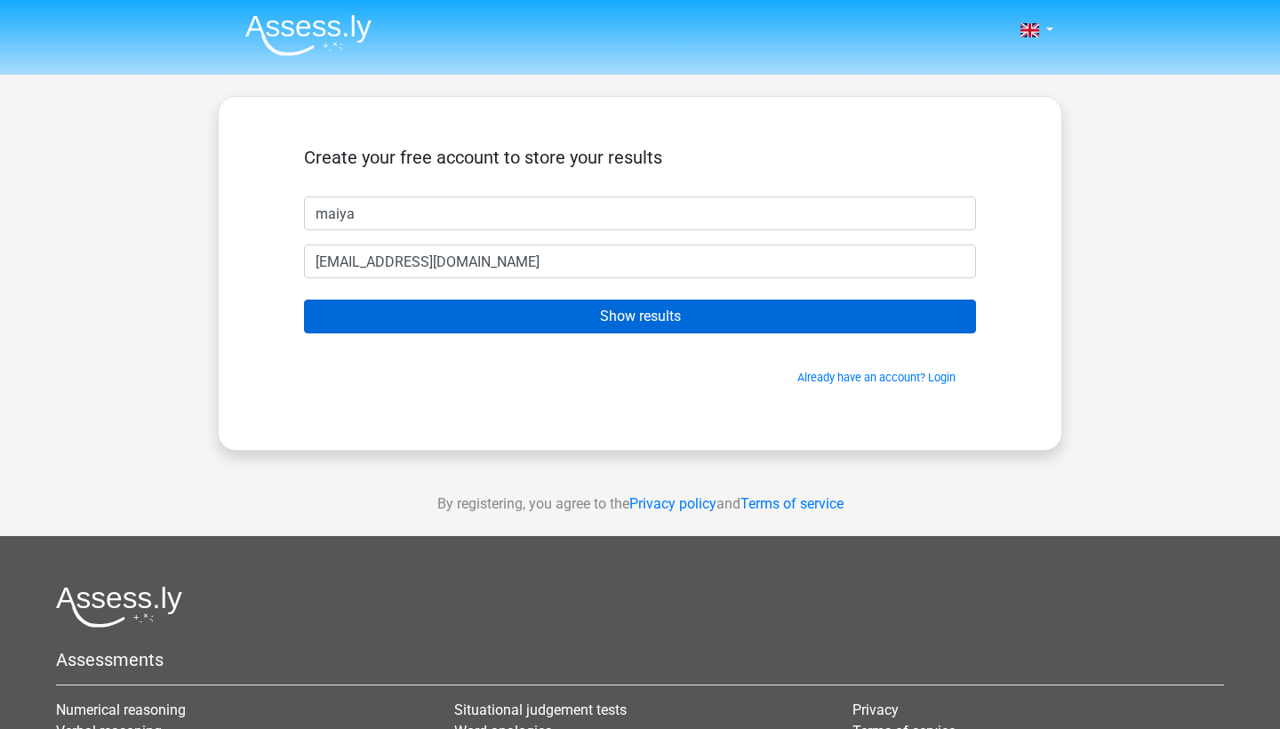
click at [742, 309] on input "Show results" at bounding box center [640, 317] width 672 height 34
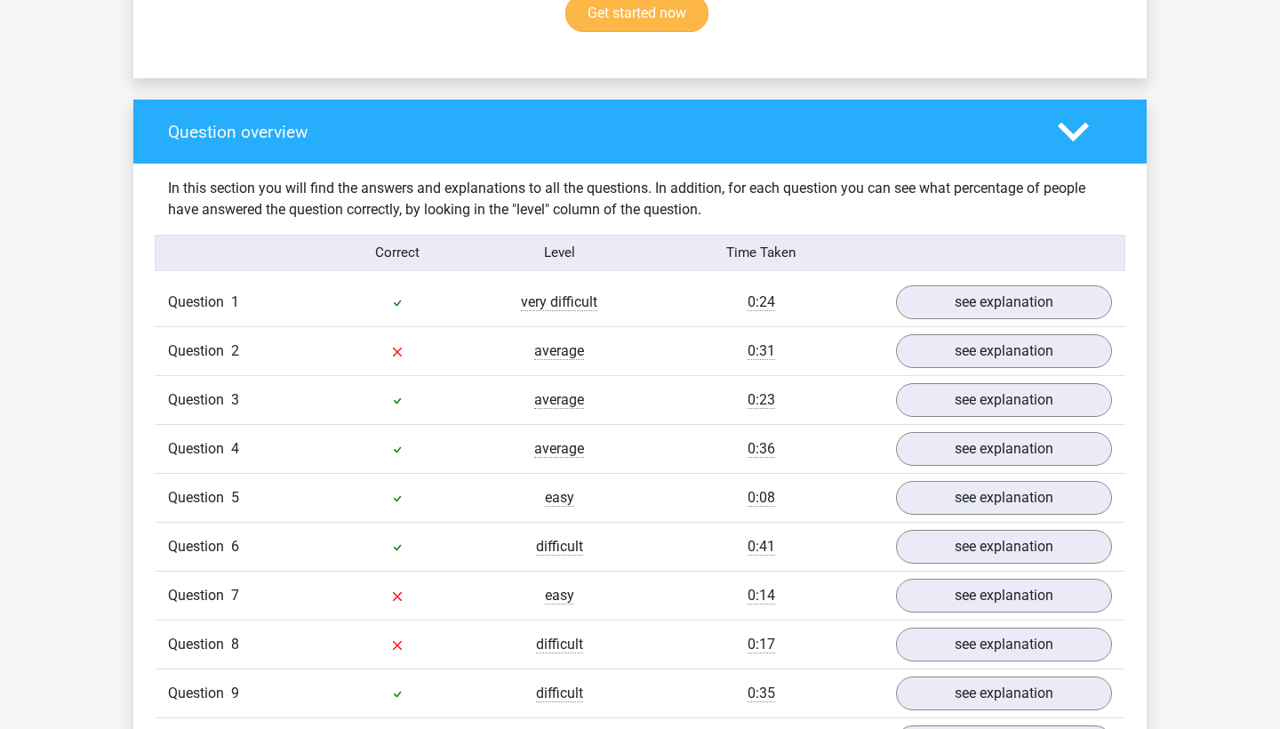
scroll to position [1220, 0]
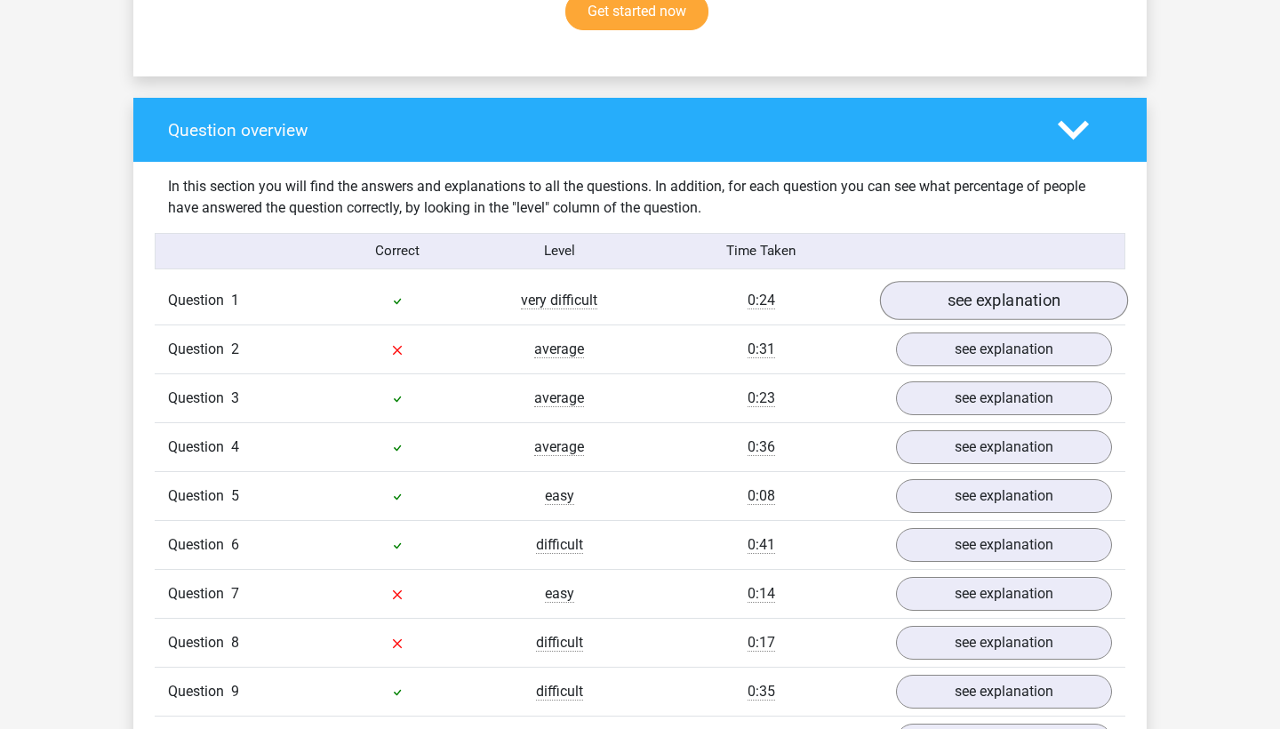
click at [1037, 296] on link "see explanation" at bounding box center [1004, 300] width 248 height 39
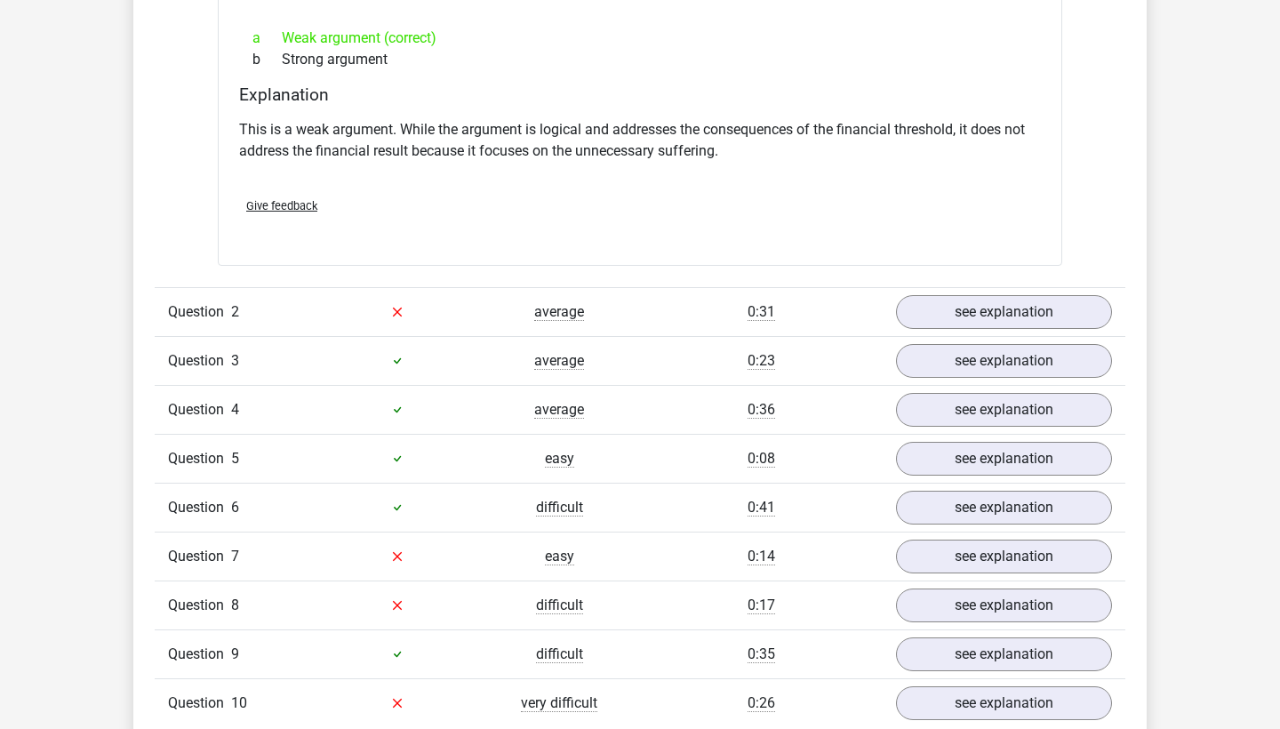
scroll to position [1742, 0]
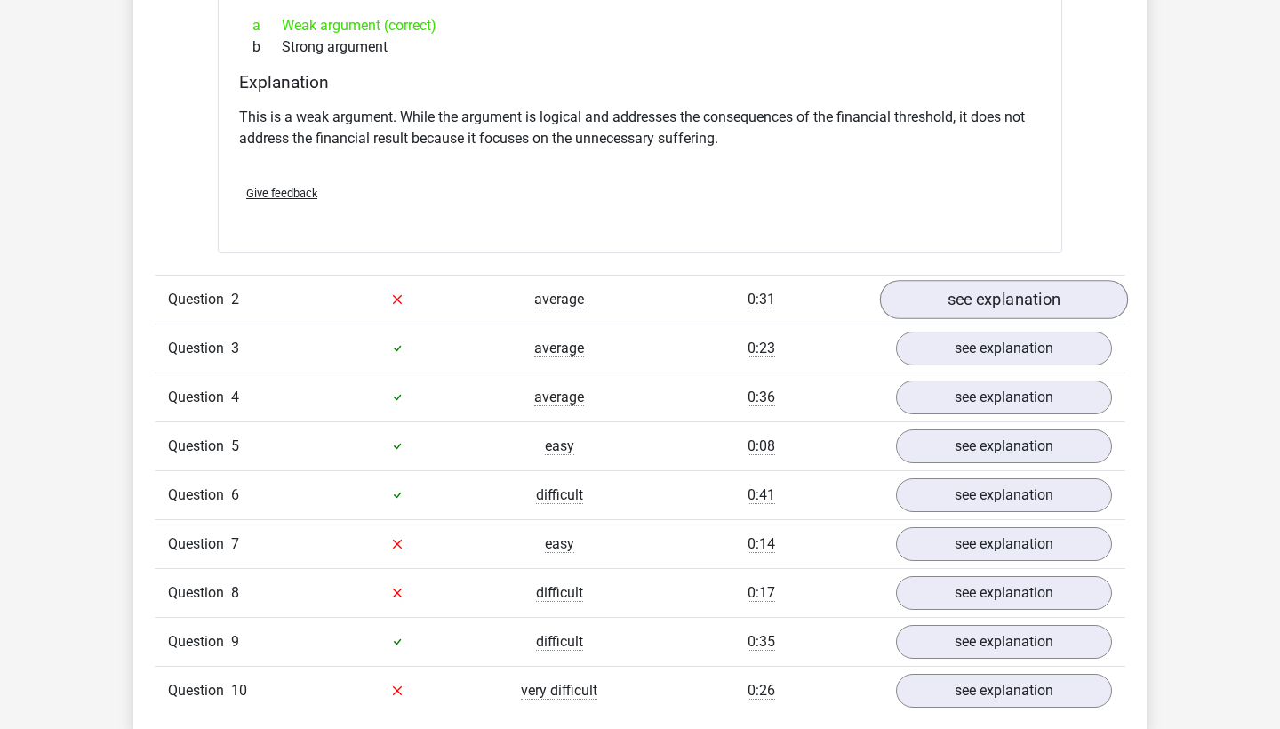
click at [1009, 294] on link "see explanation" at bounding box center [1004, 299] width 248 height 39
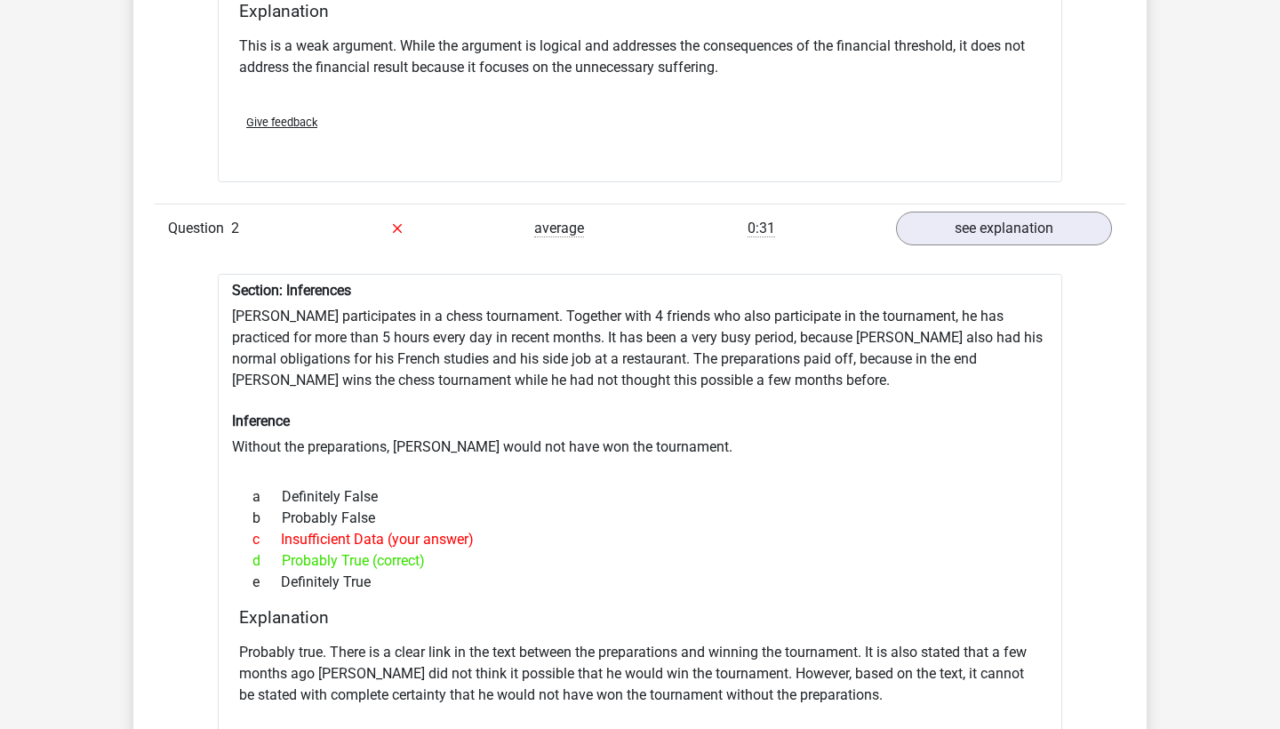
scroll to position [1820, 0]
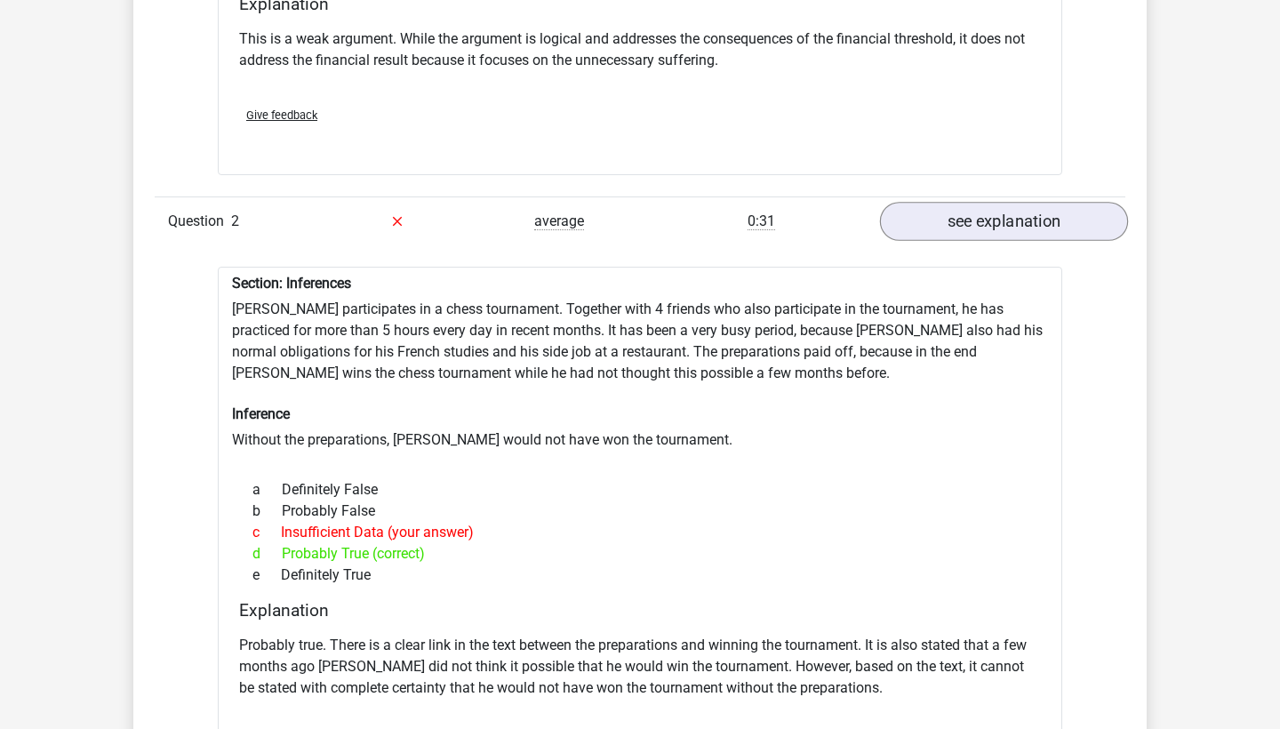
click at [974, 222] on link "see explanation" at bounding box center [1004, 221] width 248 height 39
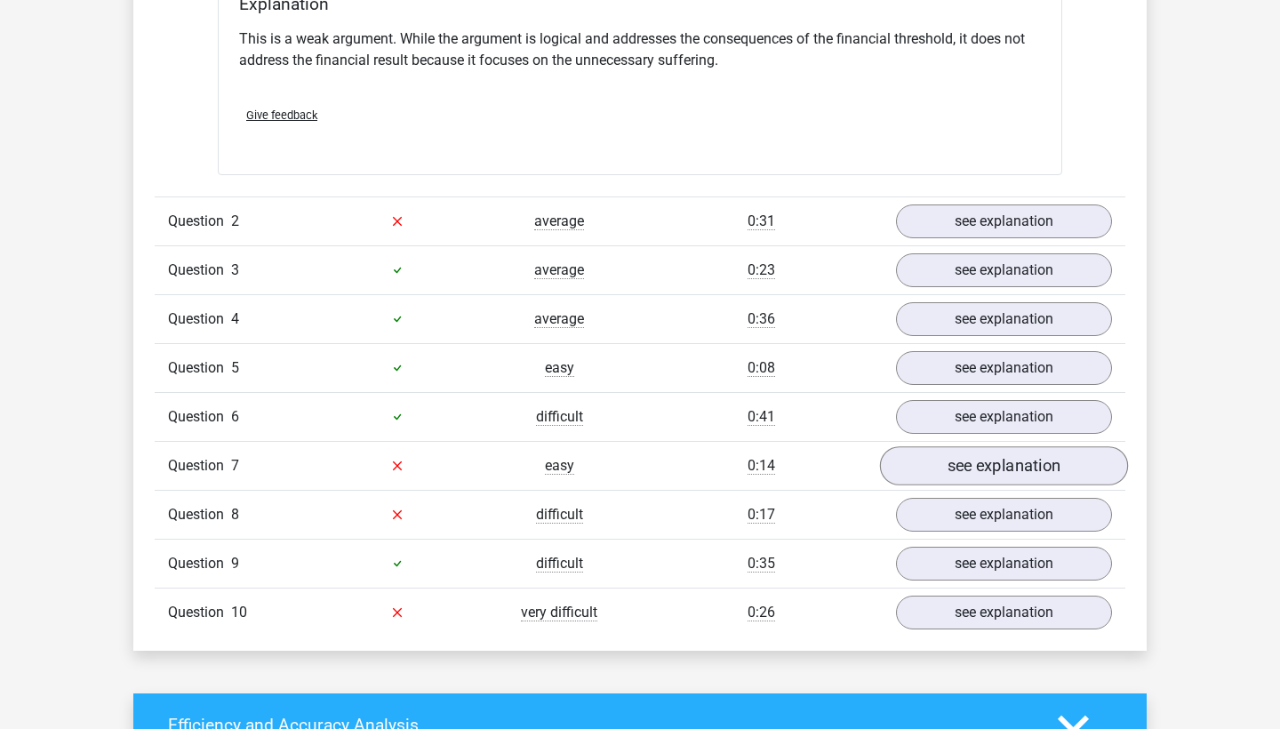
click at [1005, 463] on link "see explanation" at bounding box center [1004, 465] width 248 height 39
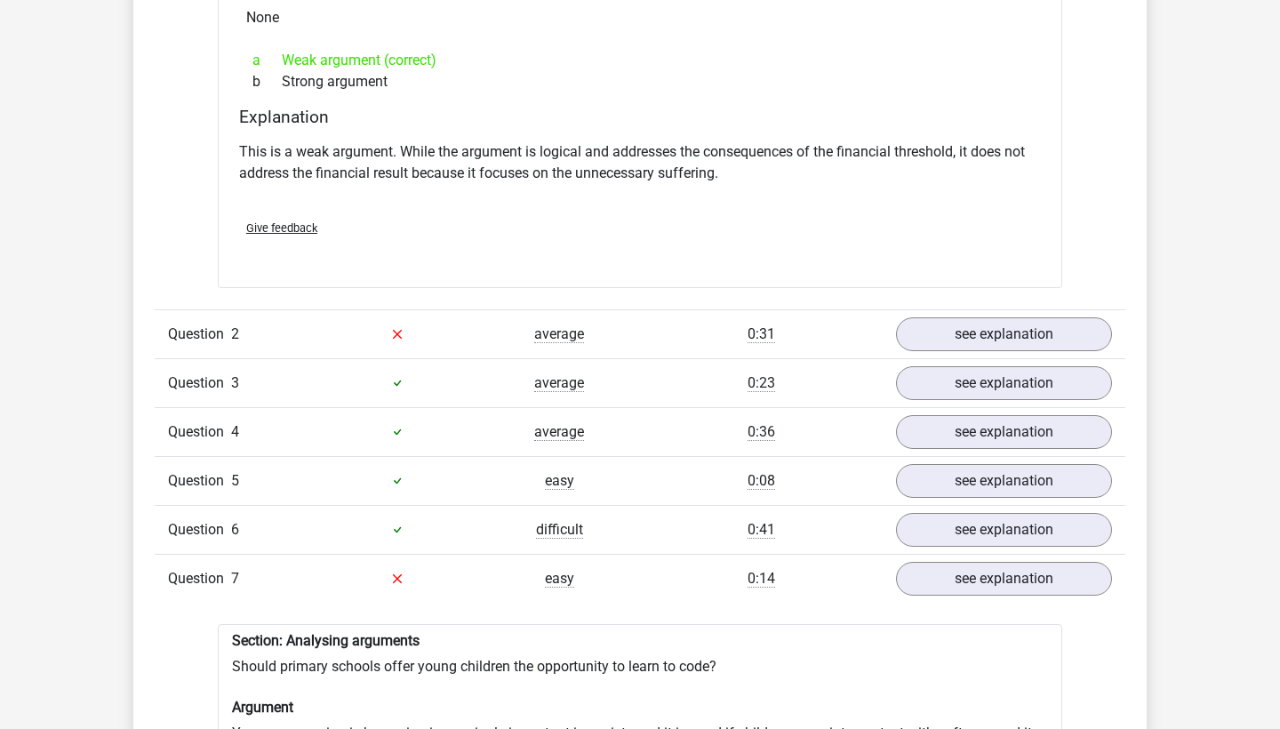
scroll to position [1669, 0]
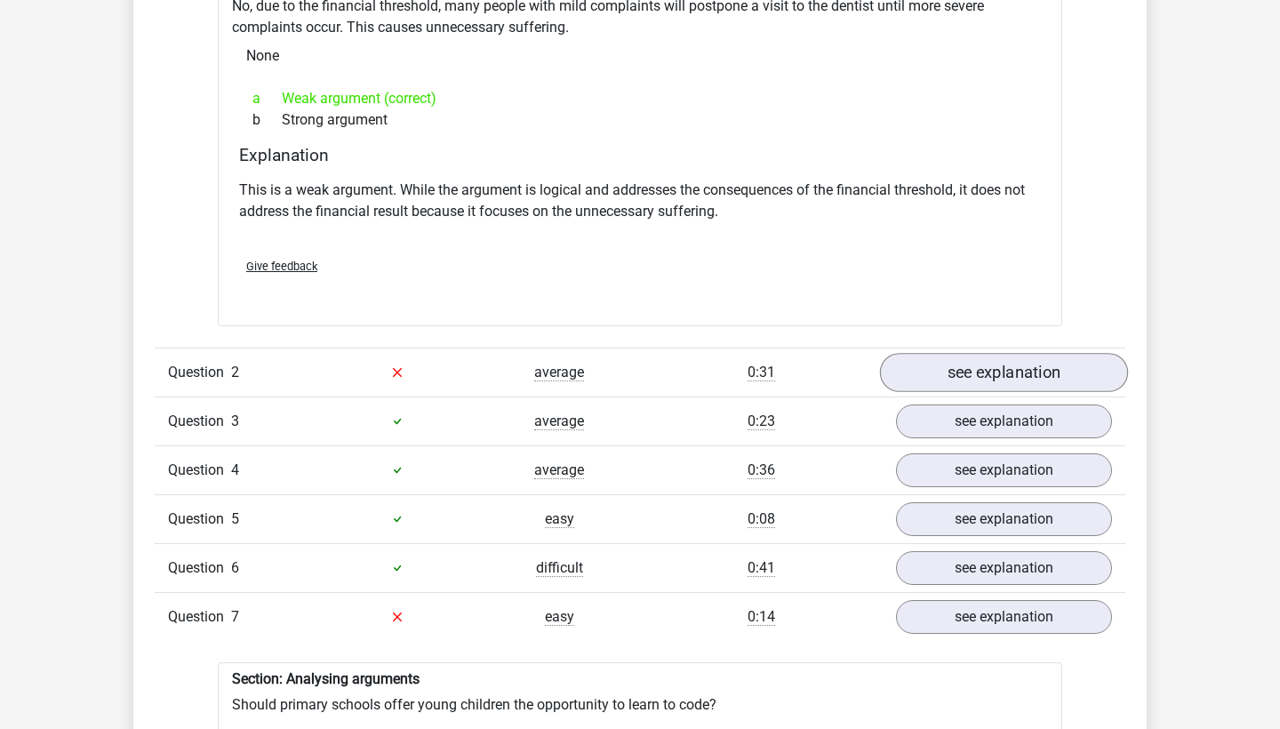
click at [975, 373] on link "see explanation" at bounding box center [1004, 372] width 248 height 39
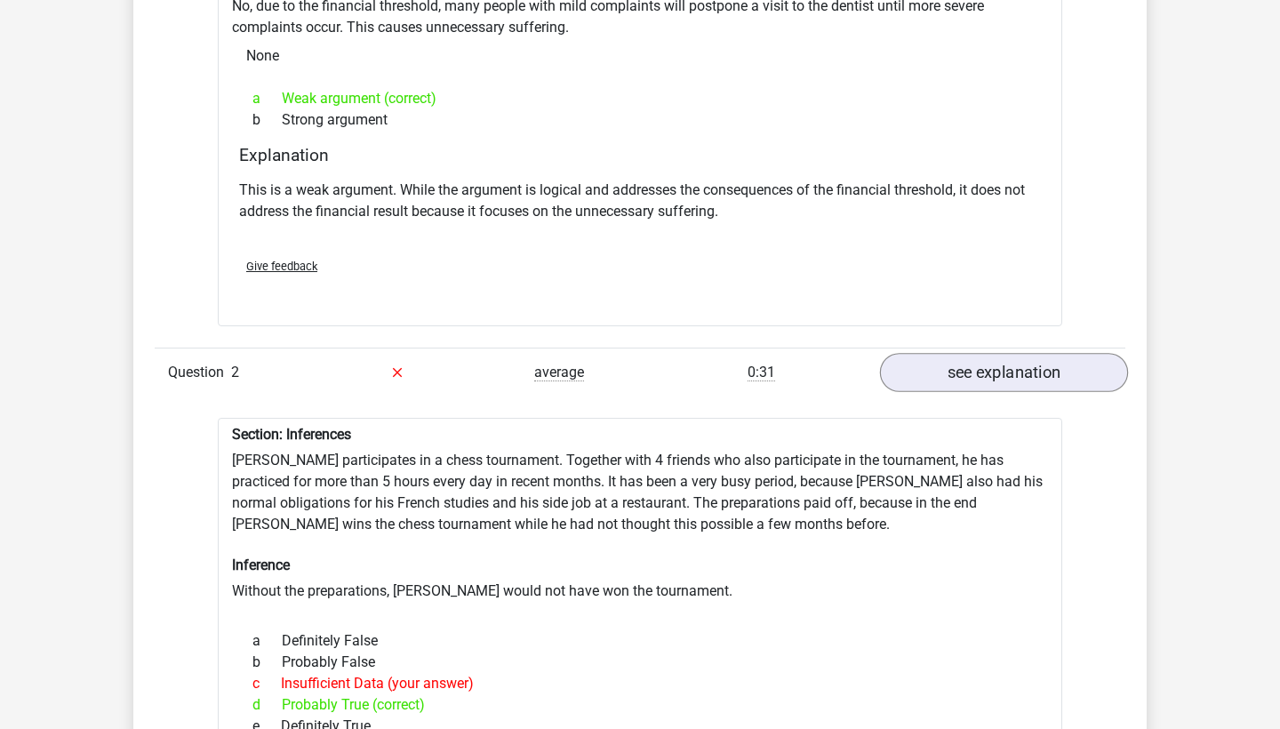
click at [967, 368] on link "see explanation" at bounding box center [1004, 372] width 248 height 39
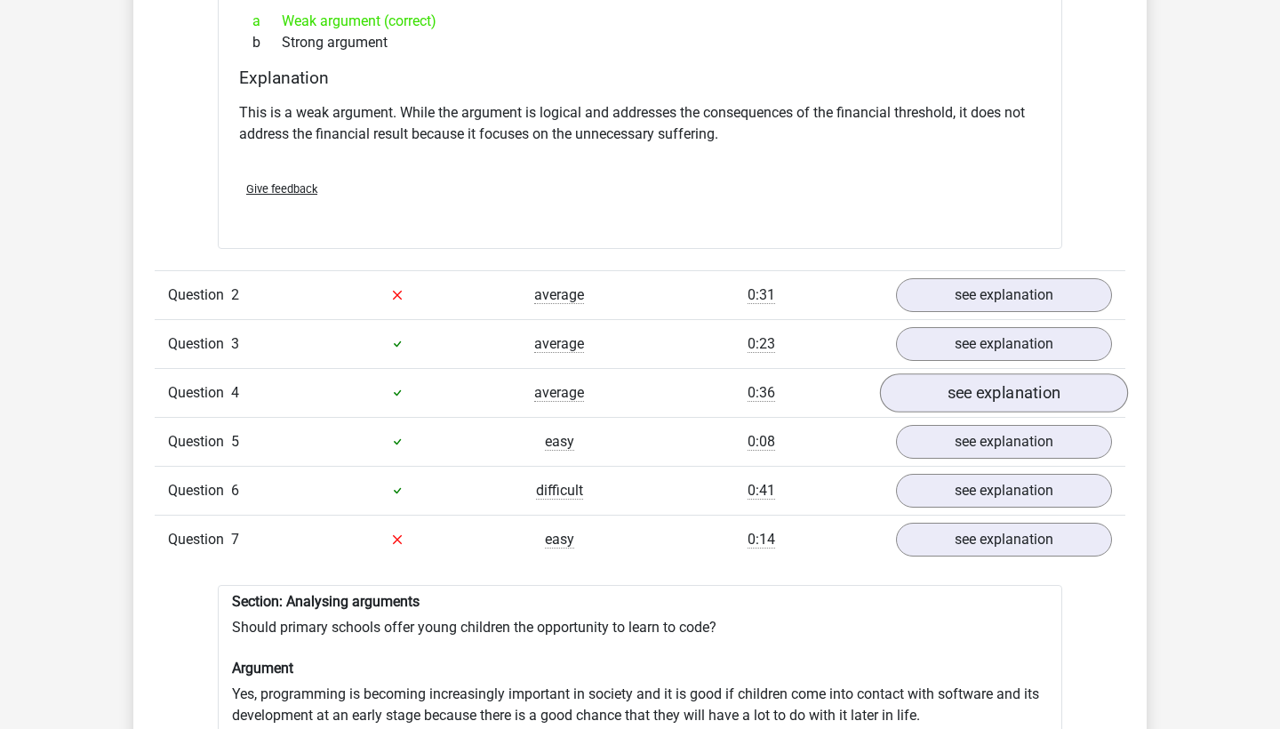
scroll to position [1773, 0]
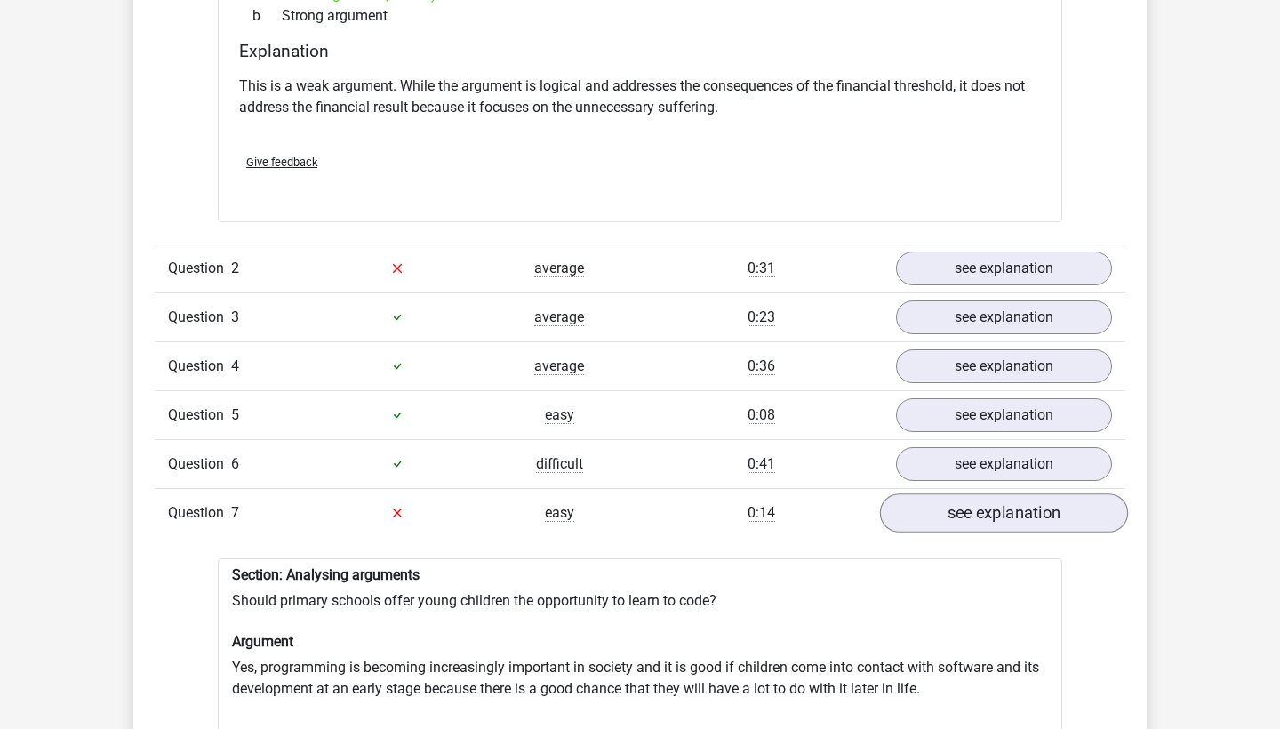
click at [957, 516] on link "see explanation" at bounding box center [1004, 512] width 248 height 39
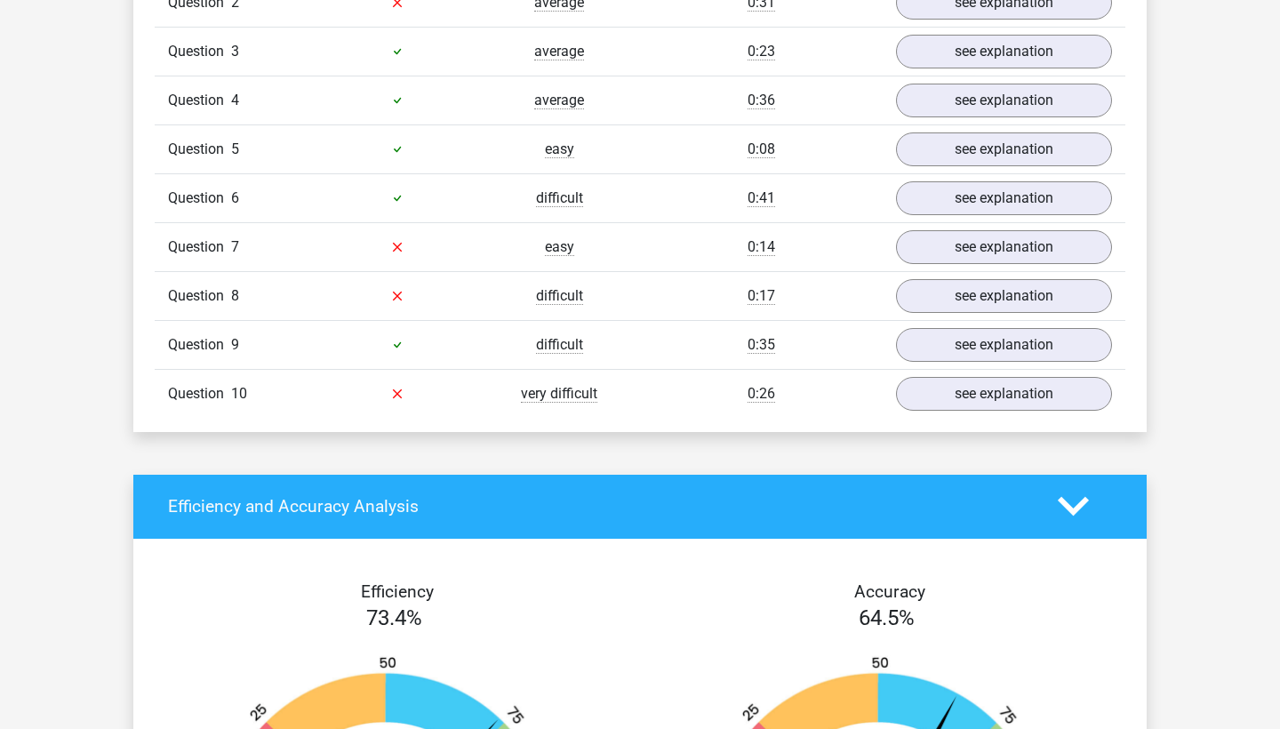
scroll to position [2053, 0]
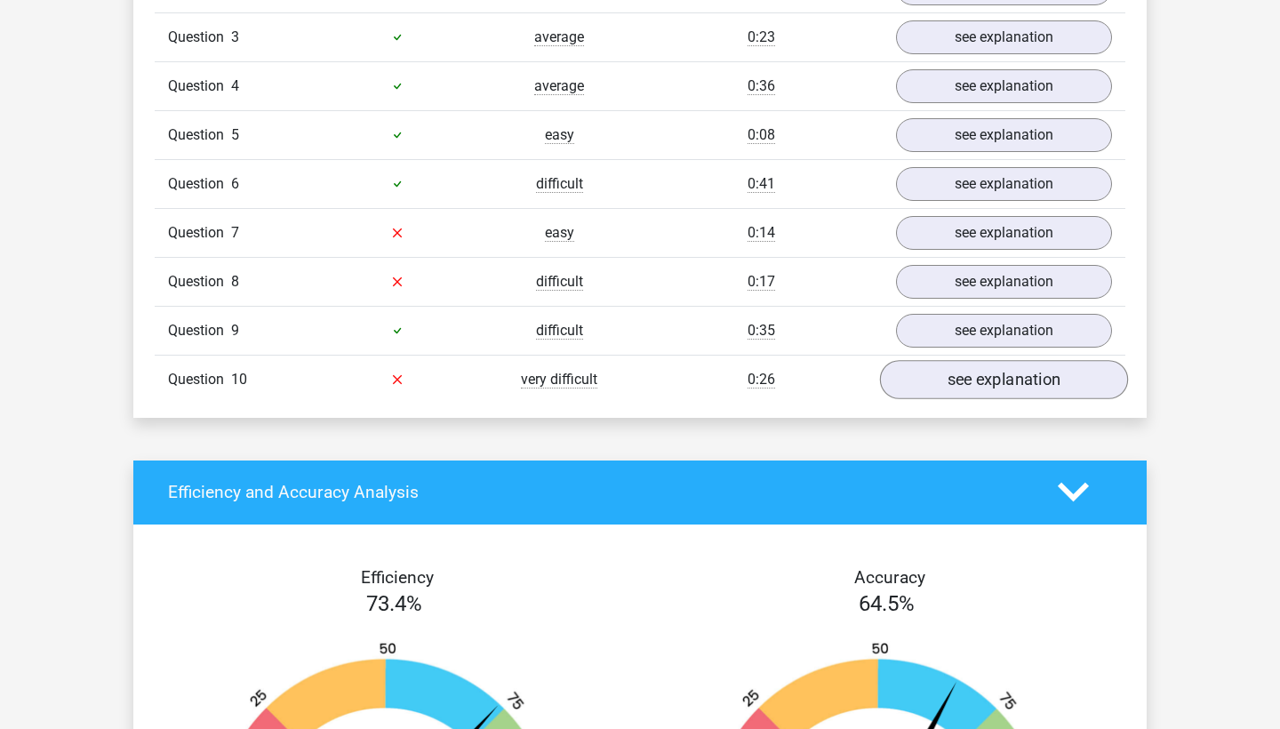
click at [981, 373] on link "see explanation" at bounding box center [1004, 379] width 248 height 39
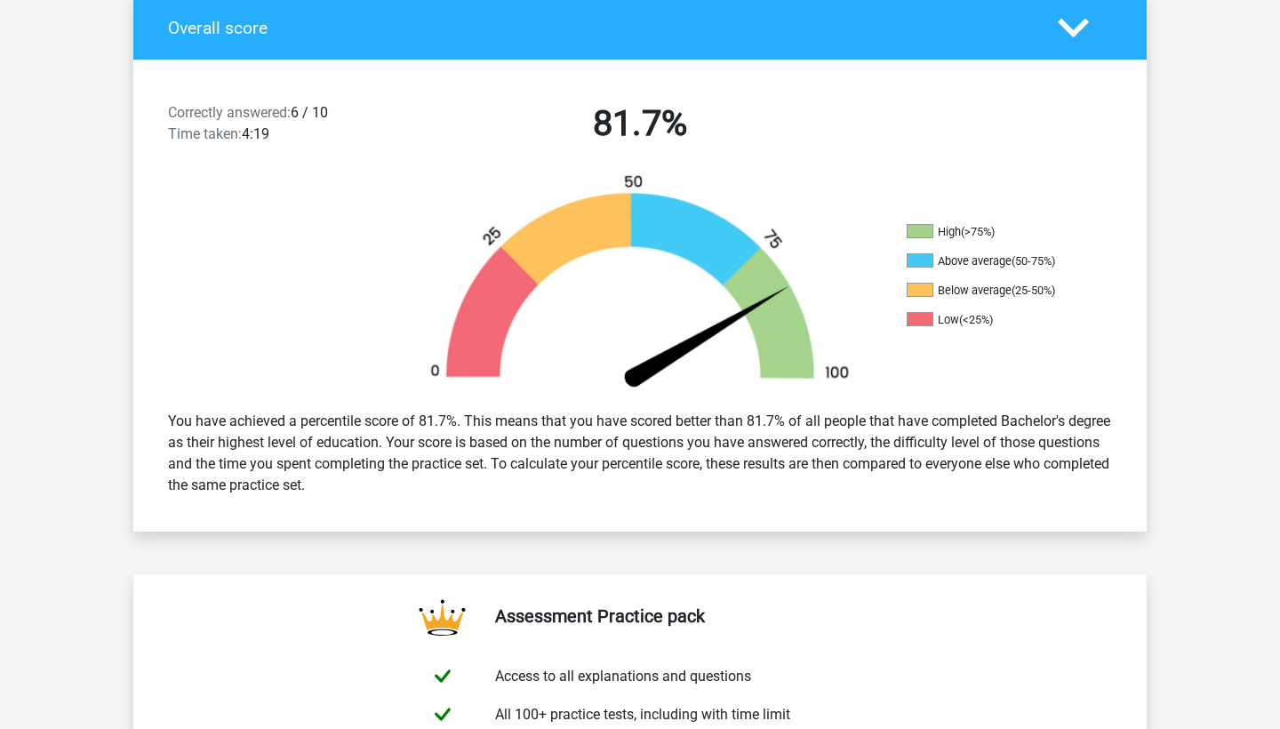
scroll to position [394, 0]
